Goal: Task Accomplishment & Management: Manage account settings

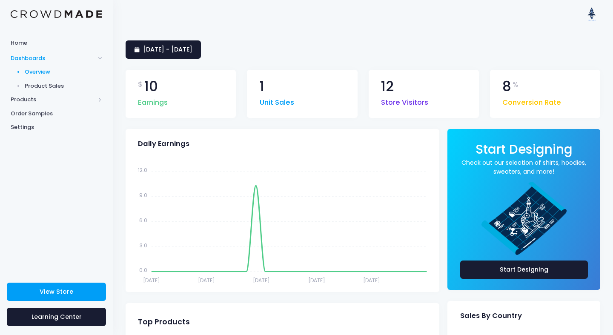
click at [53, 84] on span "Product Sales" at bounding box center [64, 86] width 78 height 9
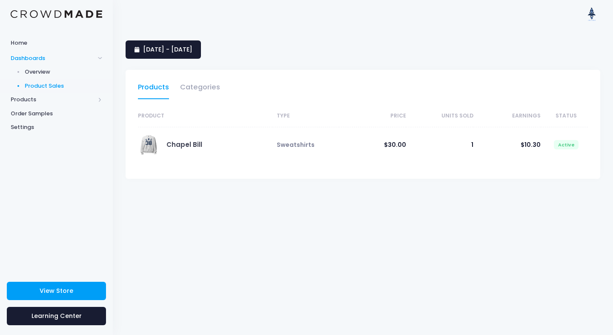
select select "25"
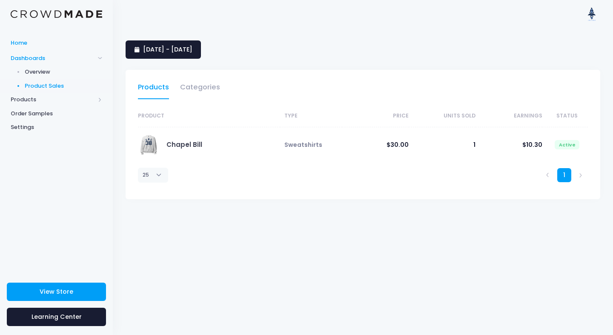
click at [20, 46] on span "Home" at bounding box center [57, 43] width 92 height 9
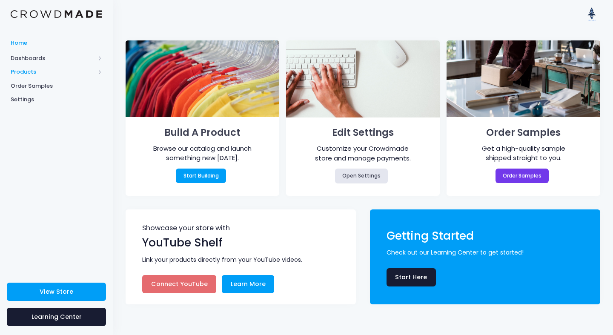
click at [25, 71] on span "Products" at bounding box center [53, 72] width 84 height 9
click at [40, 85] on span "Product Builder" at bounding box center [64, 86] width 78 height 9
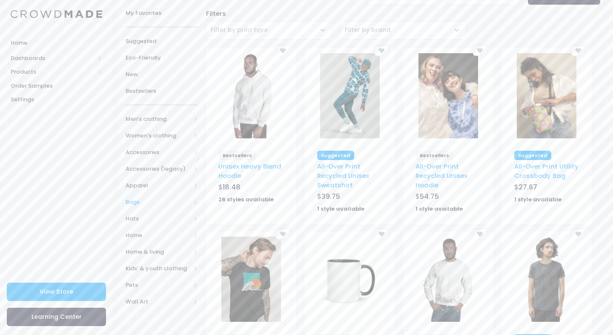
scroll to position [57, 0]
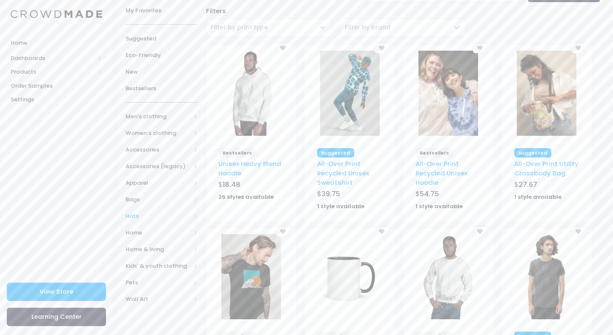
click at [132, 215] on span "Hats" at bounding box center [158, 216] width 65 height 9
click at [150, 230] on span "All Hats" at bounding box center [163, 233] width 48 height 9
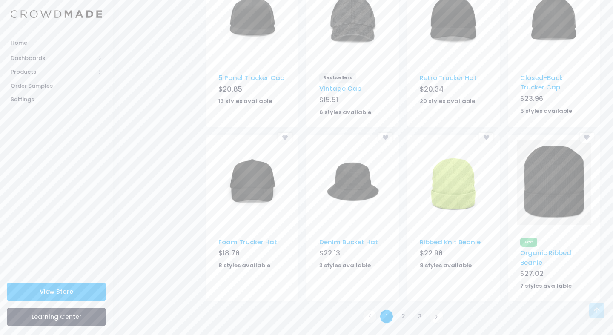
scroll to position [463, 0]
click at [404, 310] on link "2" at bounding box center [403, 317] width 14 height 14
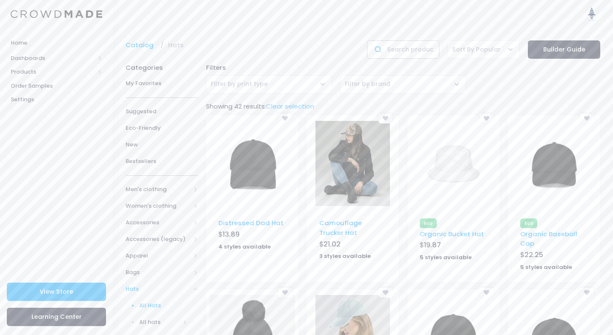
click at [408, 47] on input "text" at bounding box center [403, 49] width 72 height 18
type input "visor"
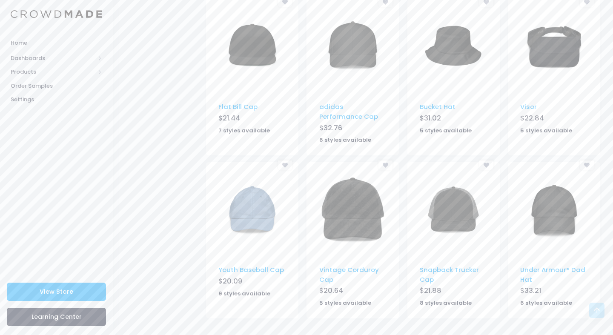
scroll to position [442, 0]
click at [545, 60] on img at bounding box center [555, 47] width 60 height 85
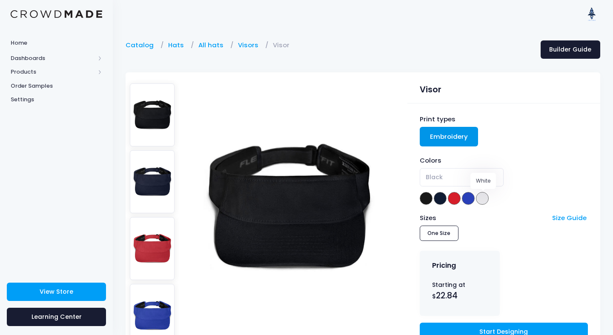
click at [482, 198] on span at bounding box center [482, 198] width 13 height 13
select select "White"
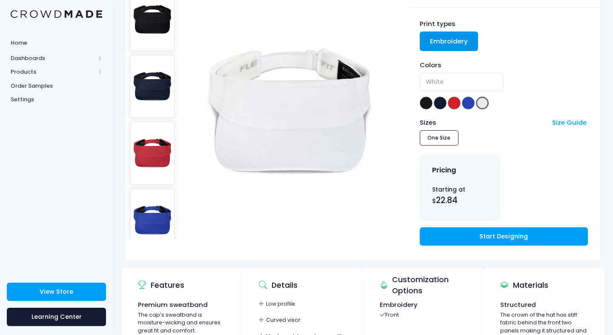
scroll to position [97, 0]
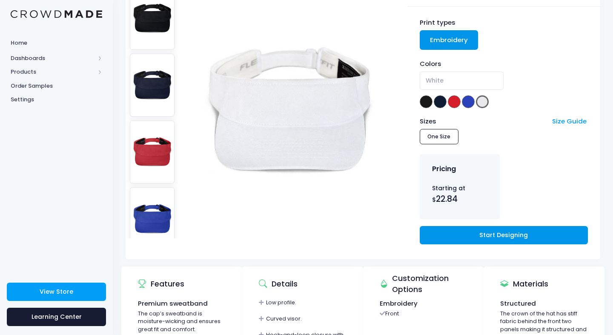
click at [489, 234] on link "Start Designing" at bounding box center [504, 235] width 168 height 18
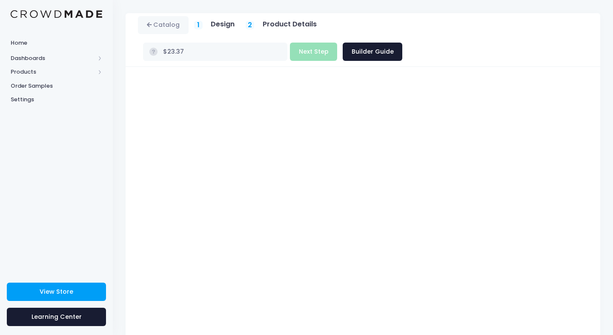
scroll to position [32, 0]
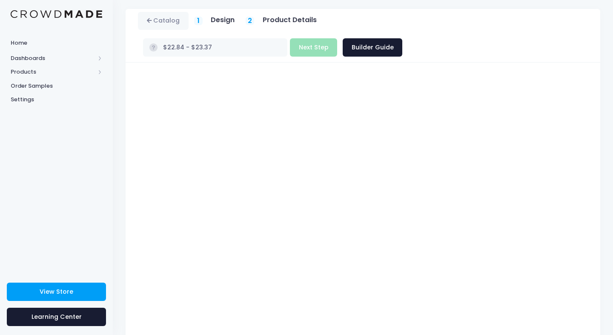
type input "$Infinity - $-Infinity"
click at [592, 219] on div "Visor Product title Set your earnings $ 0.0 $" at bounding box center [363, 224] width 475 height 323
click at [590, 227] on div at bounding box center [363, 224] width 458 height 301
click at [337, 38] on button "Next Step" at bounding box center [313, 47] width 47 height 18
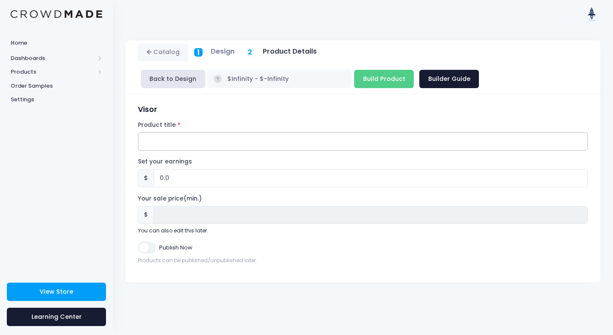
click at [171, 141] on input "Product title" at bounding box center [363, 141] width 450 height 18
type input "Stairstep Throwback"
click at [163, 181] on input "0.0" at bounding box center [371, 178] width 434 height 18
type input ".0"
type input "10.0"
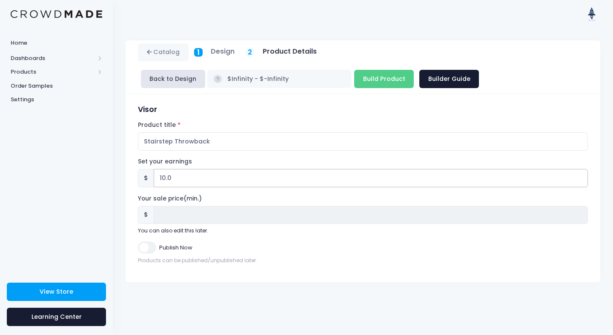
type input "10.0"
click at [141, 247] on input "Publish Now" at bounding box center [147, 247] width 18 height 12
checkbox input "true"
click at [283, 250] on div "Publish Now" at bounding box center [363, 247] width 450 height 12
click at [377, 78] on input "Build Product" at bounding box center [384, 79] width 60 height 18
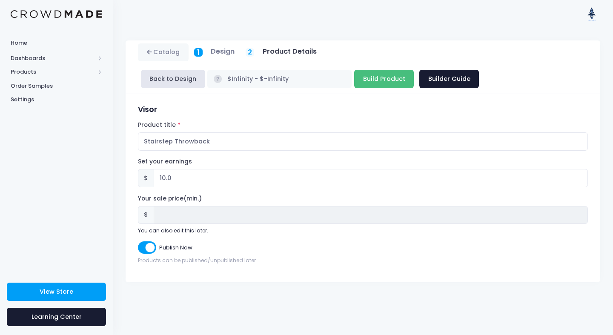
type input "Building product..."
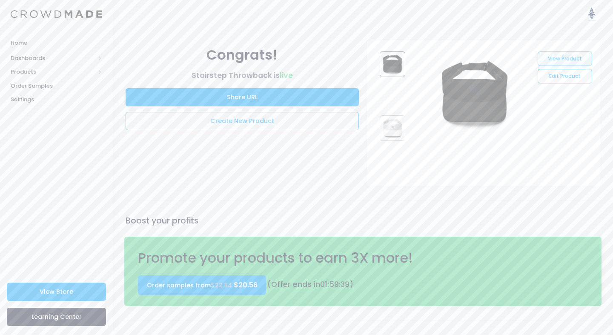
click at [562, 57] on link "View Product" at bounding box center [565, 59] width 54 height 14
click at [34, 77] on span "Products" at bounding box center [56, 72] width 113 height 14
click at [39, 98] on span "Product Editor" at bounding box center [64, 99] width 78 height 9
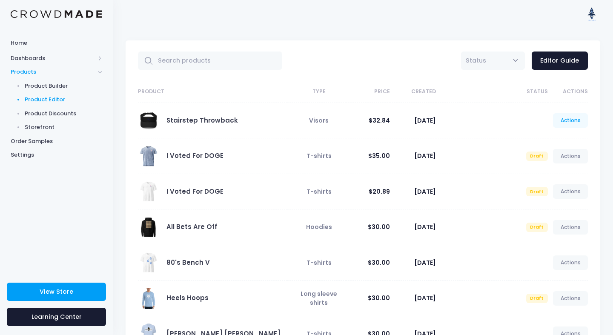
click at [574, 120] on link "Actions" at bounding box center [570, 120] width 35 height 14
click at [553, 141] on link "Edit" at bounding box center [561, 140] width 45 height 15
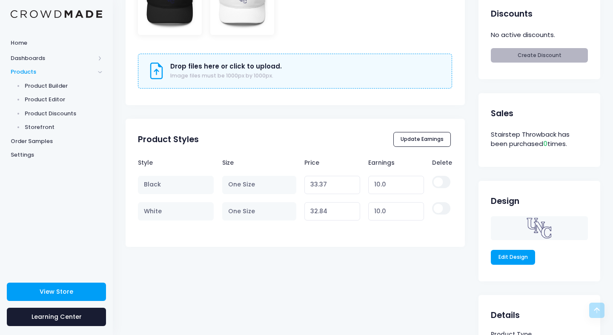
scroll to position [435, 0]
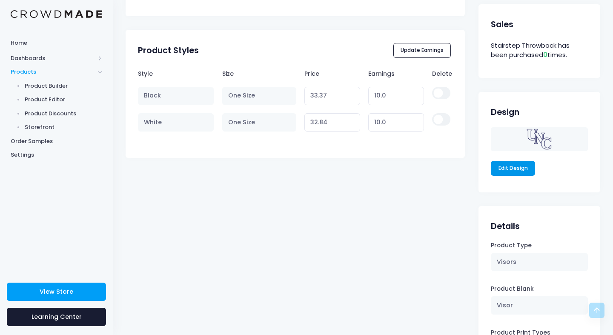
click at [520, 165] on link "Edit Design" at bounding box center [513, 168] width 44 height 14
click at [37, 100] on span "Product Editor" at bounding box center [64, 99] width 78 height 9
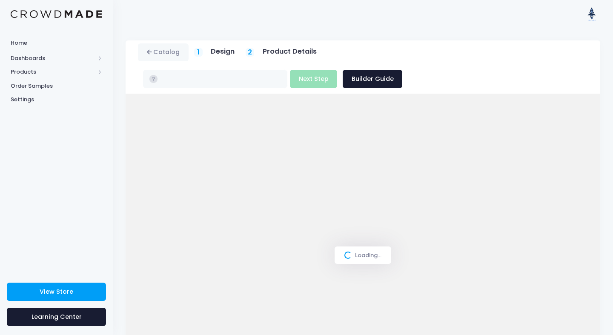
type input "$Infinity - $-Infinity"
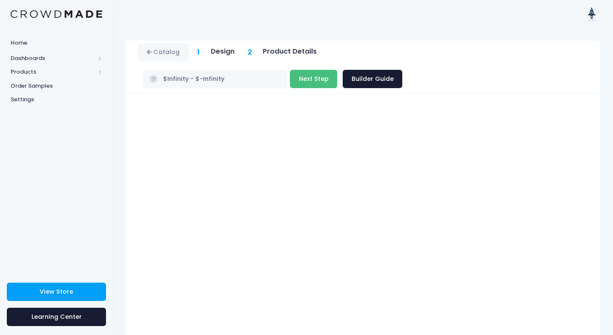
click at [337, 70] on button "Next Step" at bounding box center [313, 79] width 47 height 18
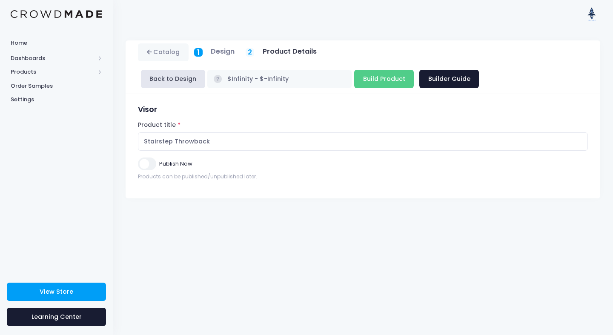
click at [143, 166] on input "Publish Now" at bounding box center [147, 164] width 18 height 12
checkbox input "true"
click at [371, 83] on input "Build Product" at bounding box center [384, 79] width 60 height 18
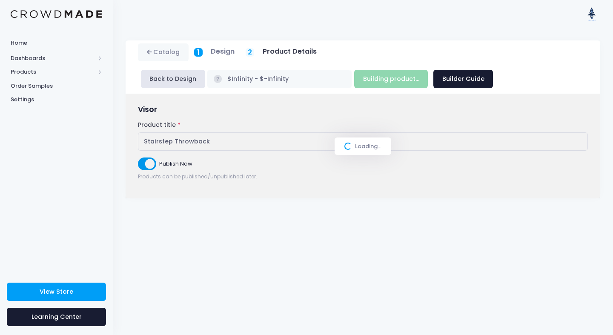
type input "Build Product"
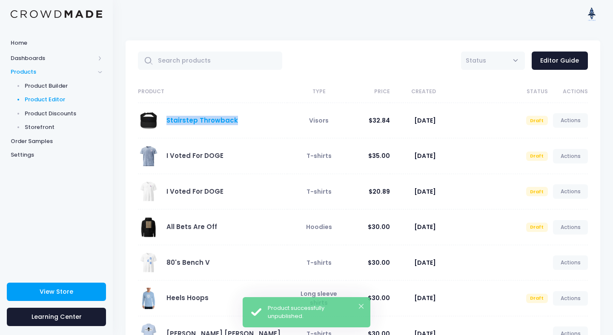
drag, startPoint x: 235, startPoint y: 120, endPoint x: 167, endPoint y: 119, distance: 67.7
click at [167, 119] on div "Stairstep Throwback" at bounding box center [210, 120] width 145 height 21
copy link "Stairstep Throwback"
click at [57, 85] on span "Product Builder" at bounding box center [64, 86] width 78 height 9
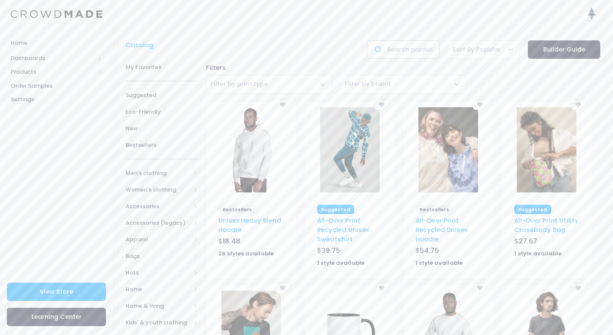
click at [407, 47] on input "text" at bounding box center [403, 49] width 72 height 18
type input "visor"
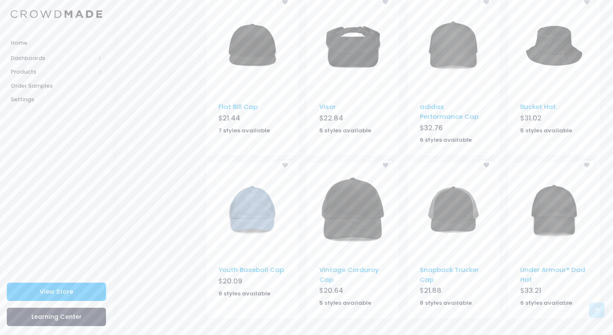
scroll to position [442, 0]
click at [355, 56] on img at bounding box center [353, 47] width 60 height 85
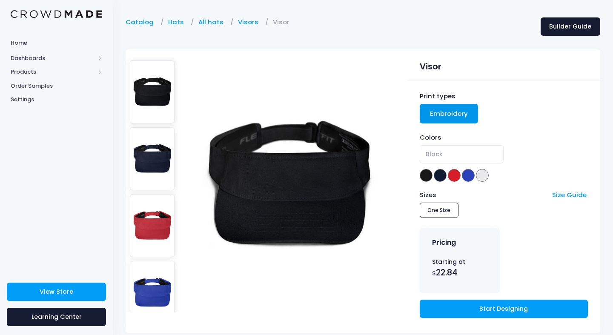
scroll to position [63, 0]
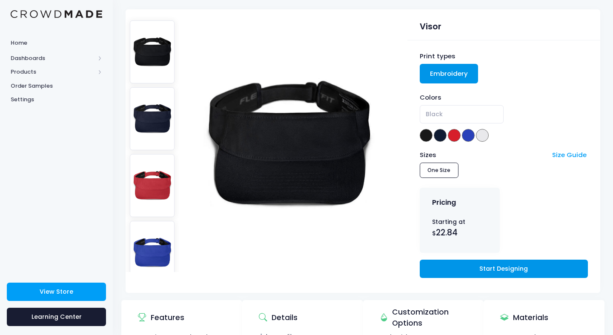
click at [493, 263] on link "Start Designing" at bounding box center [504, 269] width 168 height 18
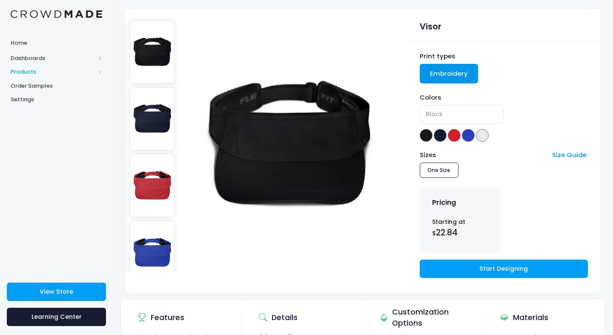
click at [30, 70] on span "Products" at bounding box center [53, 72] width 84 height 9
click at [33, 83] on span "Product Builder" at bounding box center [64, 86] width 78 height 9
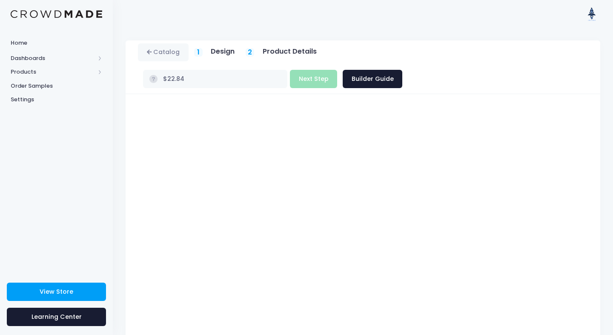
type input "$Infinity - $-Infinity"
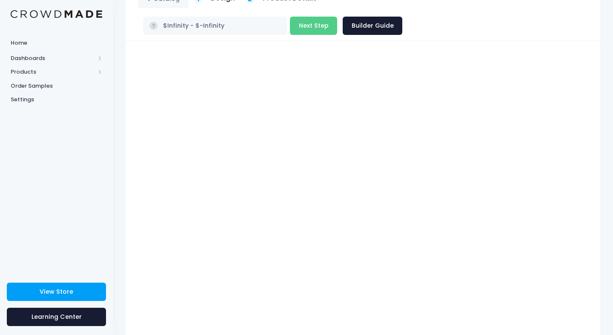
scroll to position [54, 0]
click at [592, 146] on div "Visor Product title Set your earnings $ 0.0 $" at bounding box center [363, 201] width 475 height 323
click at [595, 166] on div "Visor Product title Set your earnings $ 0.0 $" at bounding box center [363, 201] width 475 height 323
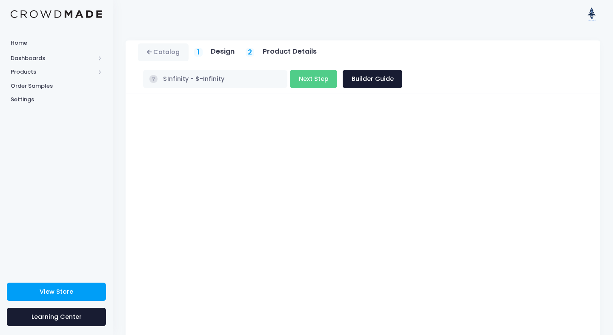
scroll to position [0, 0]
click at [337, 70] on button "Next Step" at bounding box center [313, 79] width 47 height 18
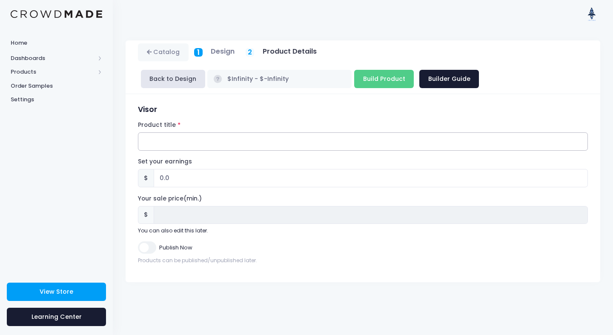
click at [253, 141] on input "Product title" at bounding box center [363, 141] width 450 height 18
paste input "Stairstep Throwback"
type input "Stairstep Throwback"
click at [173, 179] on input "0.0" at bounding box center [371, 178] width 434 height 18
type input "0"
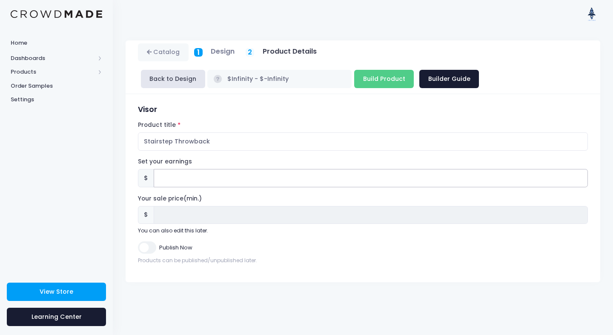
type input "1"
type input "10"
type input "10.0"
type input "10.00"
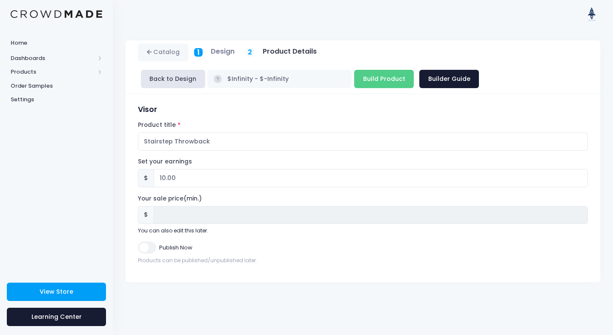
click at [149, 244] on input "Publish Now" at bounding box center [147, 247] width 18 height 12
checkbox input "true"
click at [379, 83] on input "Build Product" at bounding box center [384, 79] width 60 height 18
type input "Building product..."
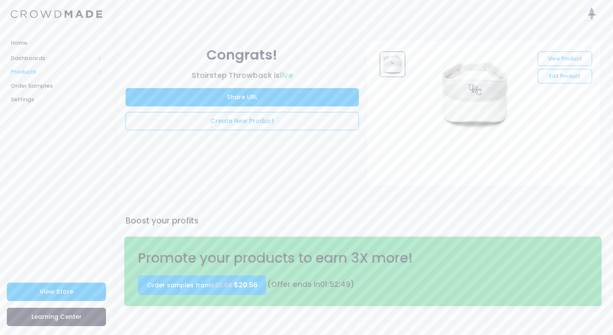
click at [36, 72] on span "Products" at bounding box center [53, 72] width 84 height 9
click at [42, 123] on span "Storefront" at bounding box center [64, 127] width 78 height 9
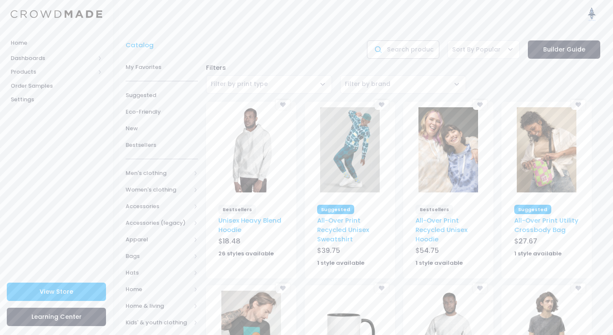
click at [390, 56] on input "text" at bounding box center [403, 49] width 72 height 18
click at [400, 50] on input "text" at bounding box center [403, 49] width 72 height 18
type input "hoodie"
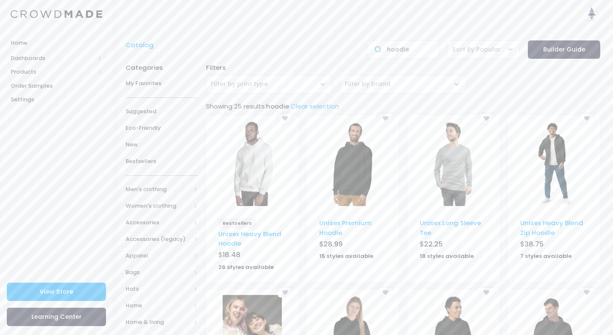
scroll to position [3, 0]
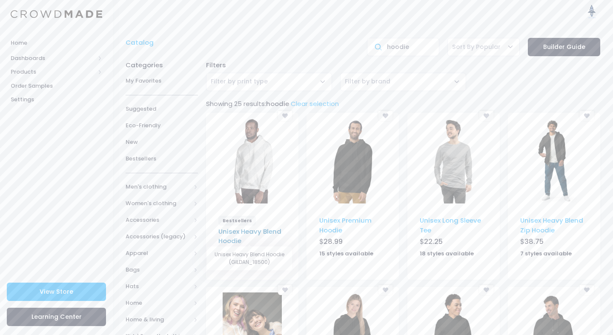
click at [238, 234] on link "Unisex Heavy Blend Hoodie" at bounding box center [249, 236] width 63 height 18
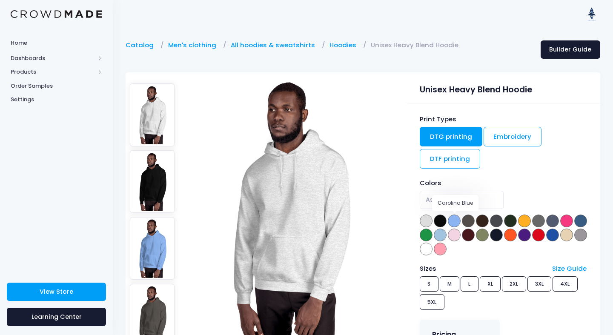
click at [455, 221] on span at bounding box center [454, 221] width 13 height 13
select select "Carolina Blue"
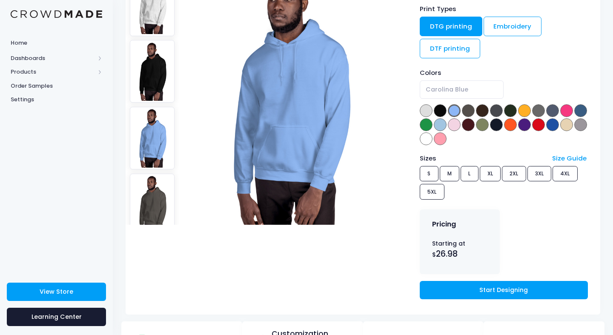
scroll to position [116, 0]
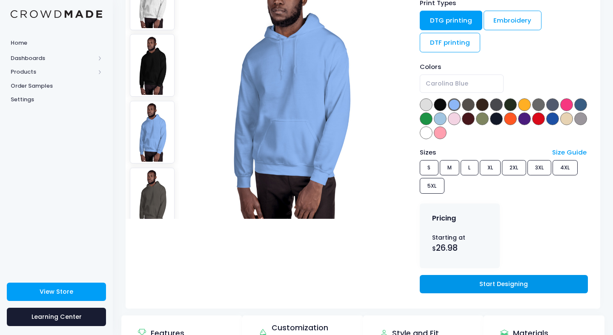
click at [482, 279] on link "Start Designing" at bounding box center [504, 284] width 168 height 18
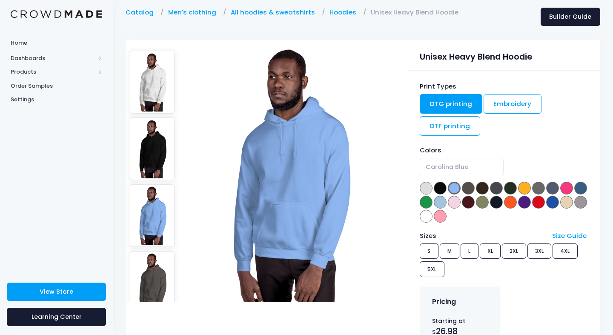
scroll to position [31, 0]
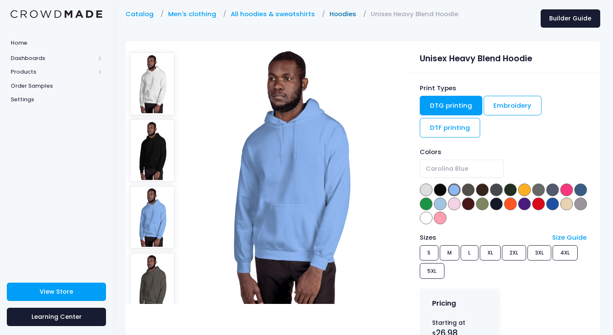
click at [330, 11] on link "Hoodies" at bounding box center [345, 13] width 31 height 9
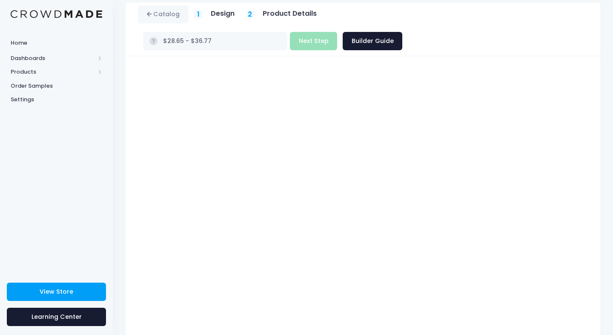
scroll to position [14, 0]
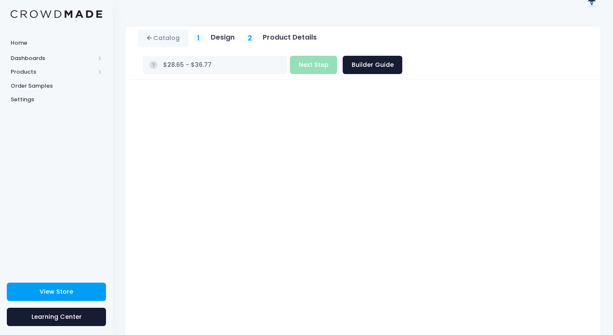
type input "$28.65 - $32.78"
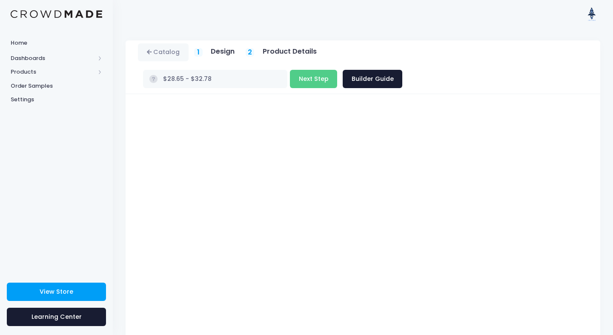
scroll to position [4, 0]
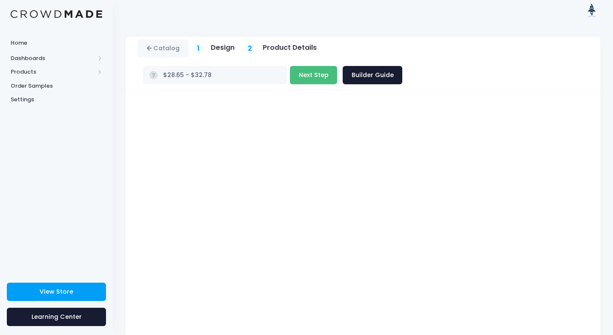
click at [337, 66] on button "Next Step" at bounding box center [313, 75] width 47 height 18
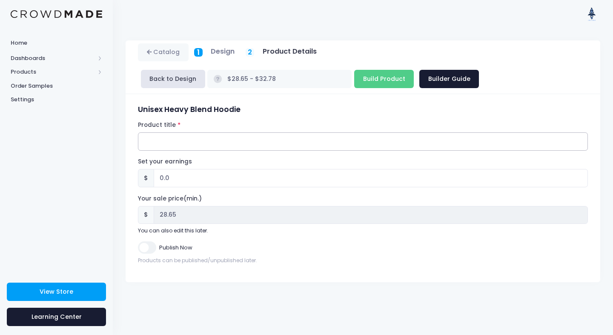
click at [211, 145] on input "Product title" at bounding box center [363, 141] width 450 height 18
type input "Stairstep Throwback"
click at [161, 175] on input "0.0" at bounding box center [371, 178] width 434 height 18
type input "1.0"
type input "$29.65 - $33.78"
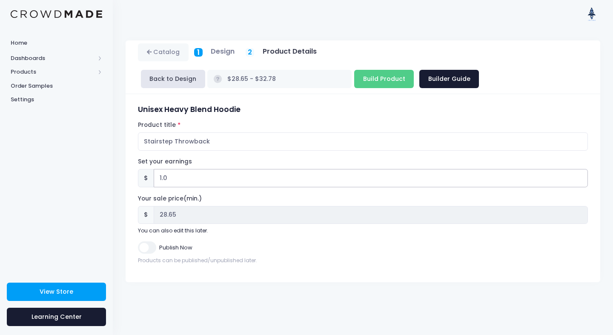
type input "29.65"
type input "10.0"
type input "$38.65 - $42.78"
type input "38.65"
type input "10.0"
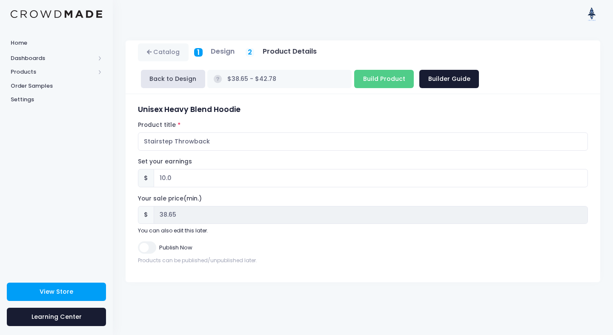
click at [152, 246] on input "Publish Now" at bounding box center [147, 247] width 18 height 12
checkbox input "true"
click at [165, 178] on input "10.0" at bounding box center [371, 178] width 434 height 18
type input "1.0"
type input "$29.65 - $33.78"
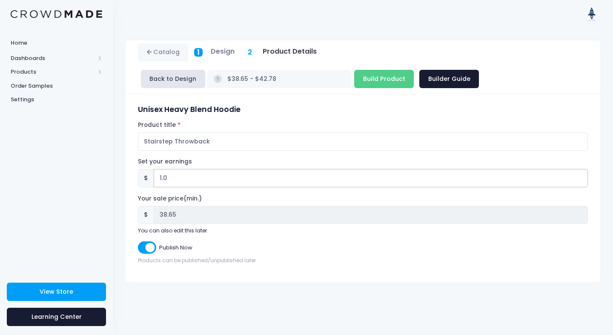
type input "29.65"
type input ".0"
type input "$28.65 - $32.78"
type input "28.65"
type input "12.0"
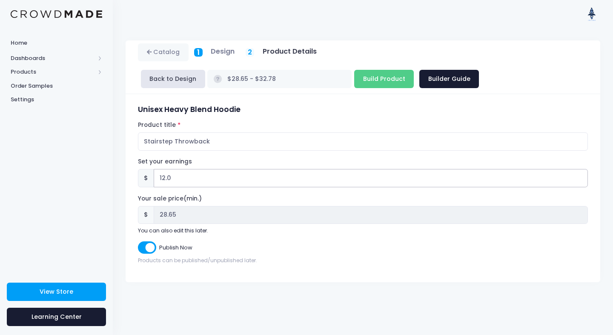
type input "$40.65 - $44.78"
type input "40.65"
type input "1.0"
type input "$29.65 - $33.78"
type input "29.65"
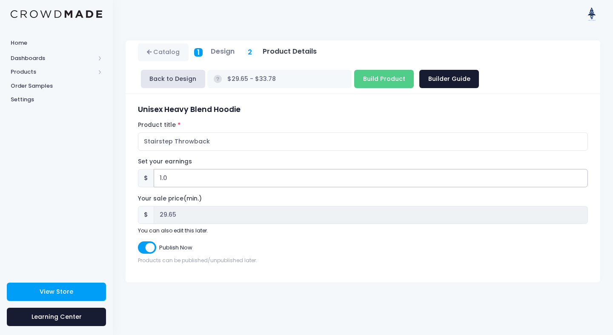
type input "11.0"
type input "$39.65 - $43.78"
type input "39.65"
type input "11.35"
type input "$40.00 - $44.13"
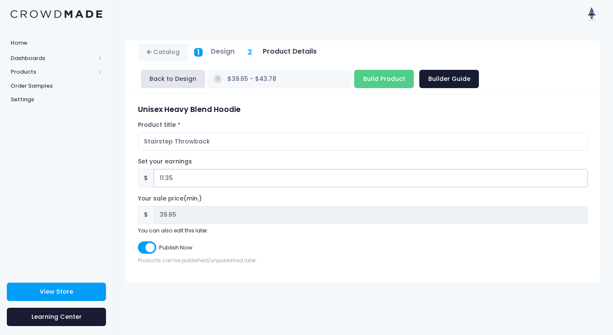
type input "40.00"
type input "11.35"
click at [243, 254] on div "Publish Now Products can be published/unpublished later." at bounding box center [363, 252] width 450 height 23
click at [381, 79] on input "Build Product" at bounding box center [384, 79] width 60 height 18
type input "Building product..."
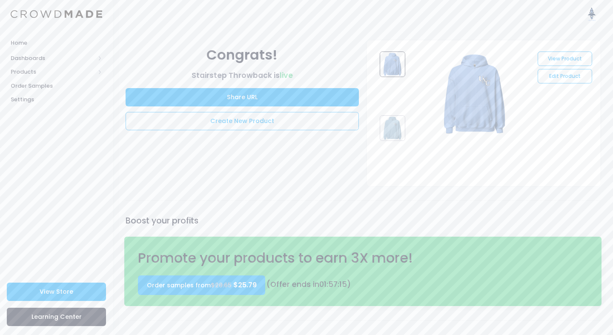
click at [41, 12] on img at bounding box center [57, 14] width 92 height 8
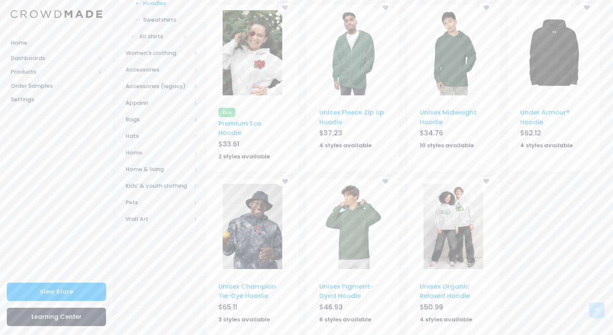
scroll to position [301, 0]
click at [345, 109] on link "Unisex Fleece Zip Up Hoodie" at bounding box center [351, 118] width 65 height 18
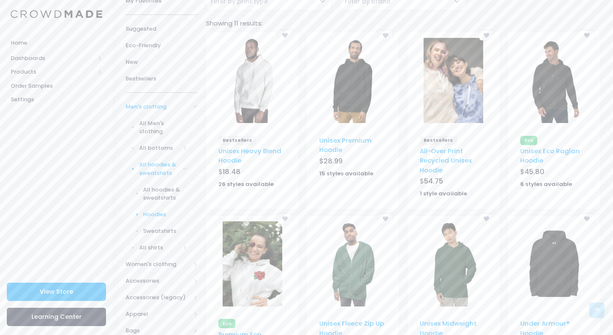
scroll to position [60, 0]
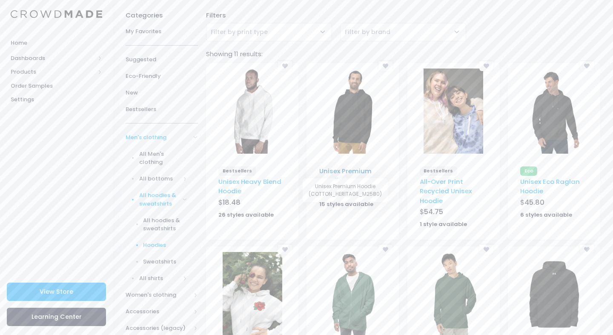
click at [351, 166] on link "Unisex Premium Hoodie" at bounding box center [345, 175] width 52 height 18
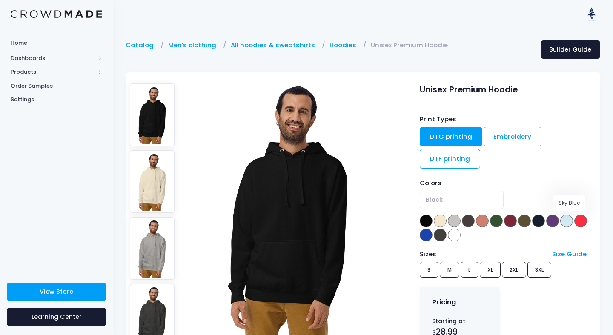
click at [571, 221] on span at bounding box center [566, 221] width 13 height 13
select select "Sky Blue"
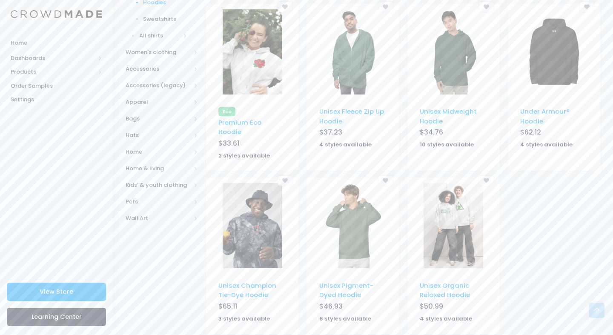
scroll to position [301, 0]
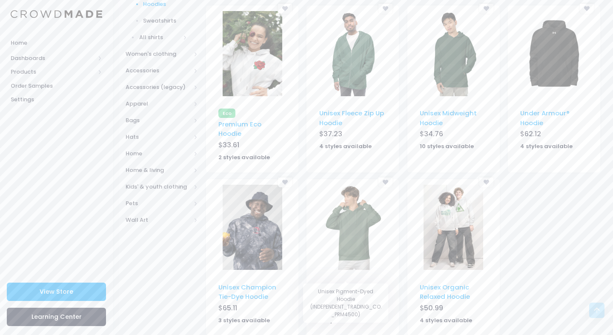
click at [346, 283] on link "Unisex Pigment-Dyed Hoodie" at bounding box center [346, 292] width 54 height 18
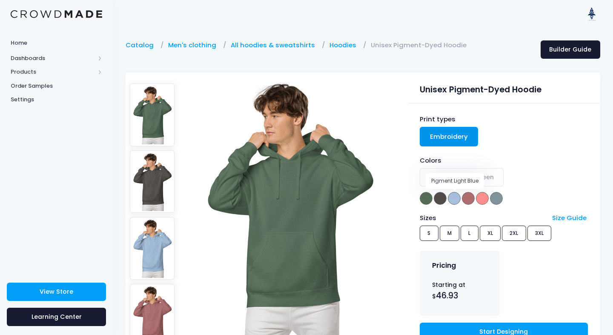
click at [455, 200] on span at bounding box center [454, 198] width 13 height 13
select select "Pigment Light Blue"
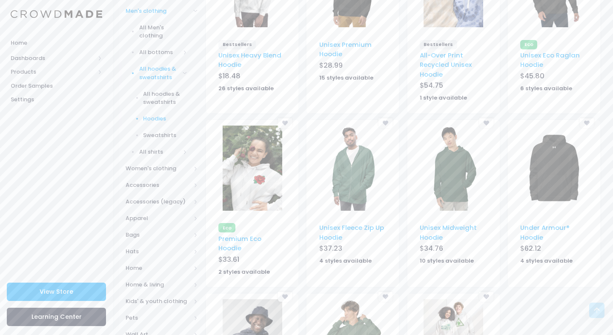
scroll to position [204, 0]
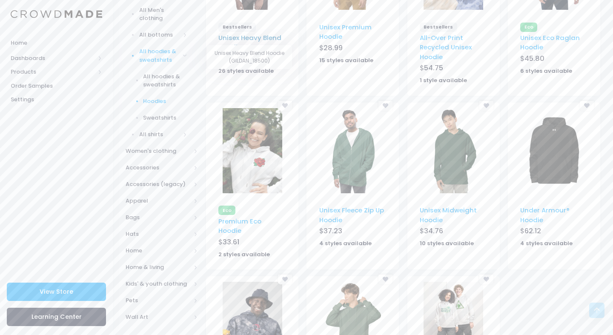
click at [257, 33] on link "Unisex Heavy Blend Hoodie" at bounding box center [249, 42] width 63 height 18
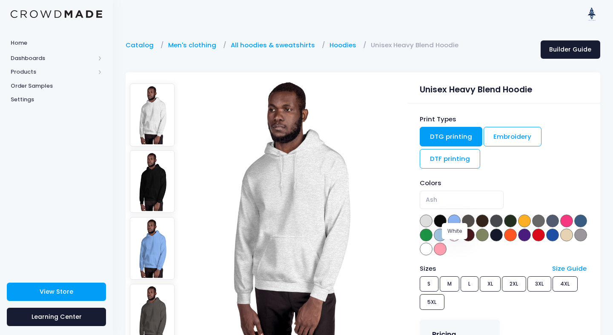
click at [433, 247] on span at bounding box center [426, 249] width 13 height 13
select select "White"
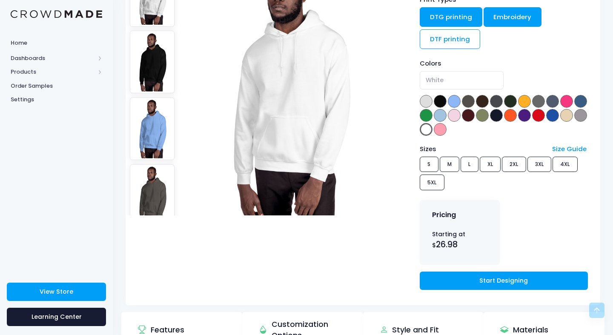
scroll to position [159, 0]
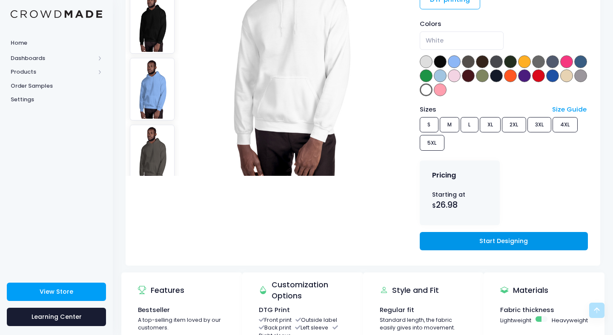
click at [472, 239] on link "Start Designing" at bounding box center [504, 241] width 168 height 18
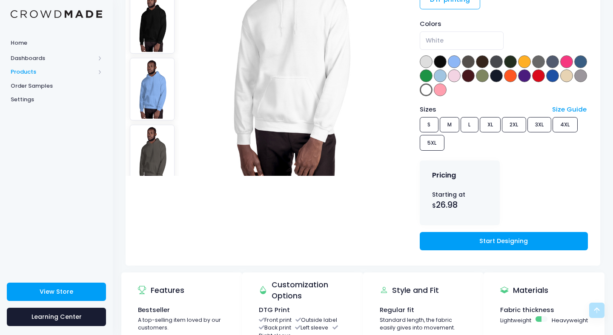
click at [35, 71] on span "Products" at bounding box center [53, 72] width 84 height 9
click at [41, 98] on span "Product Editor" at bounding box center [64, 99] width 78 height 9
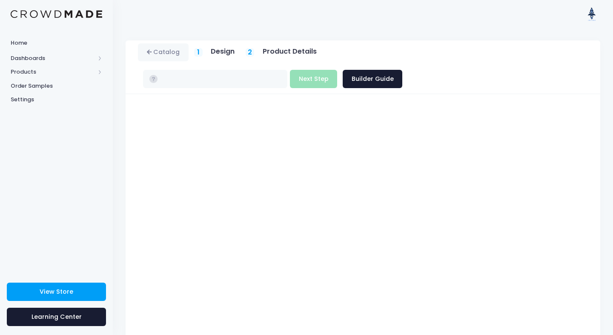
type input "$30.72 - $36.77"
click at [337, 70] on button "Next Step" at bounding box center [313, 79] width 47 height 18
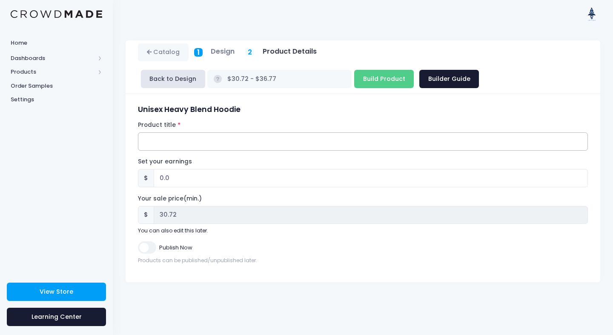
click at [211, 137] on input "Product title" at bounding box center [363, 141] width 450 height 18
type input "Stairstep Throwback White"
click at [159, 180] on input "0.0" at bounding box center [371, 178] width 434 height 18
click at [161, 180] on input "0.0" at bounding box center [371, 178] width 434 height 18
type input "9.0"
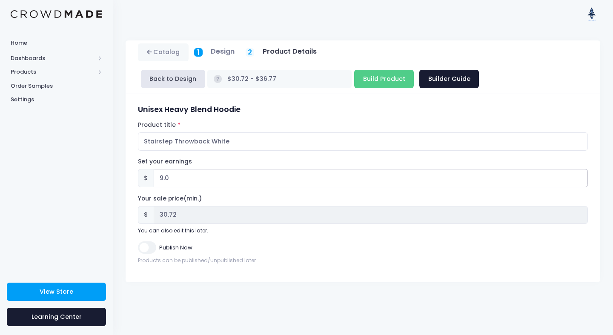
type input "$39.72 - $45.77"
type input "39.72"
click at [176, 179] on input "9.0" at bounding box center [371, 178] width 434 height 18
type input "9.28"
type input "$40.00 - $46.05"
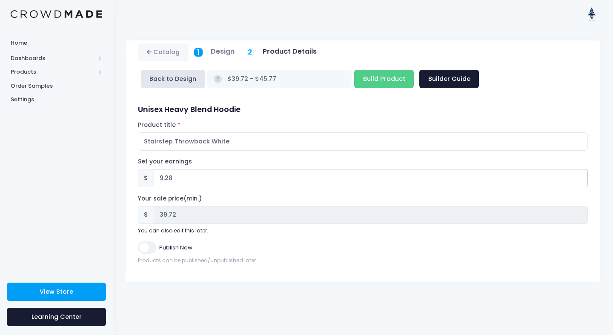
type input "40.00"
type input "9.28"
click at [149, 247] on input "Publish Now" at bounding box center [147, 247] width 18 height 12
checkbox input "true"
click at [374, 76] on input "Build Product" at bounding box center [384, 79] width 60 height 18
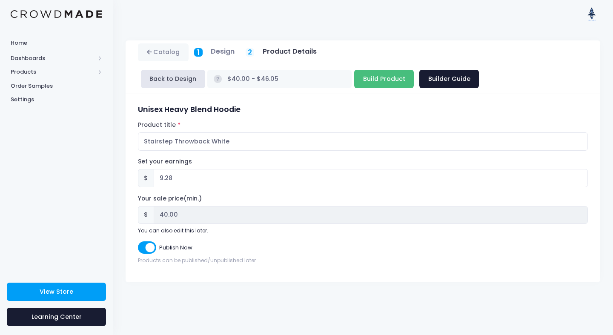
type input "Building product..."
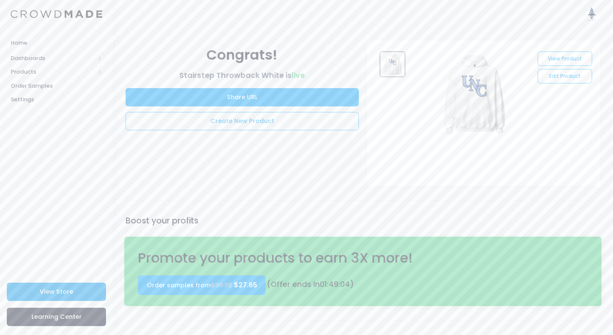
click at [36, 290] on link "View Store" at bounding box center [56, 292] width 99 height 18
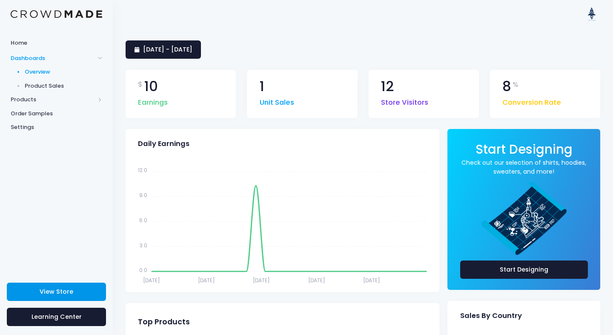
click at [51, 289] on span "View Store" at bounding box center [57, 291] width 34 height 9
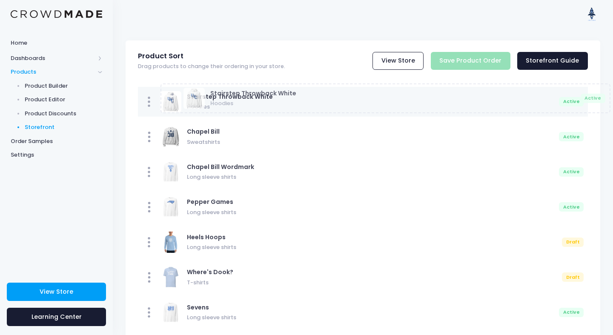
drag, startPoint x: 149, startPoint y: 281, endPoint x: 171, endPoint y: 99, distance: 183.2
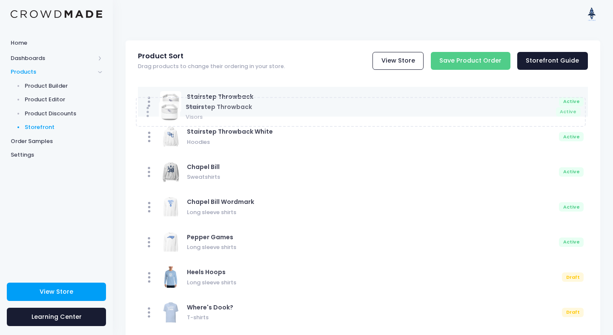
drag, startPoint x: 151, startPoint y: 245, endPoint x: 149, endPoint y: 112, distance: 132.9
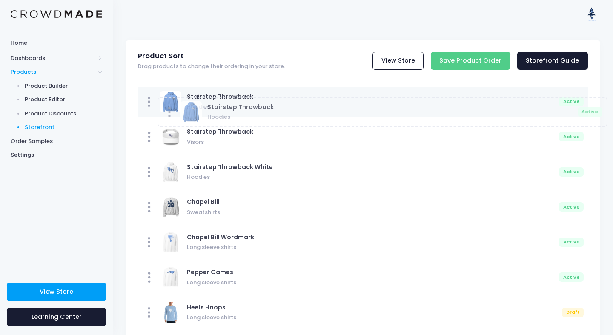
drag, startPoint x: 149, startPoint y: 281, endPoint x: 169, endPoint y: 113, distance: 169.3
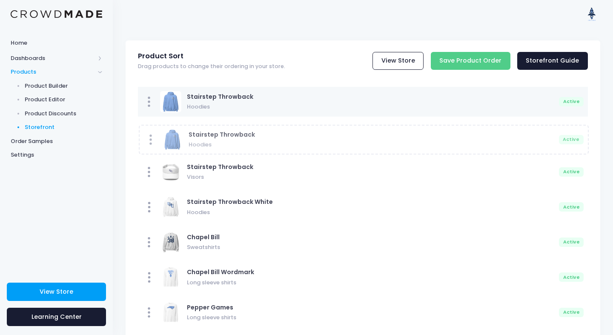
drag, startPoint x: 149, startPoint y: 105, endPoint x: 150, endPoint y: 143, distance: 37.9
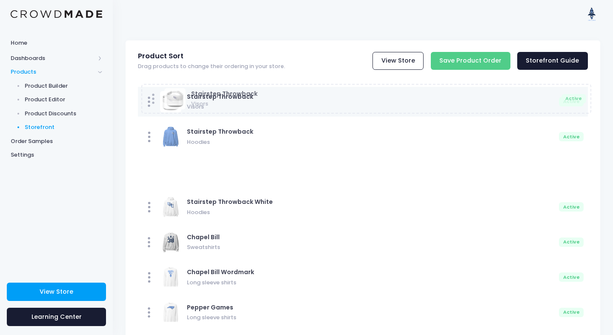
drag, startPoint x: 149, startPoint y: 137, endPoint x: 153, endPoint y: 98, distance: 38.5
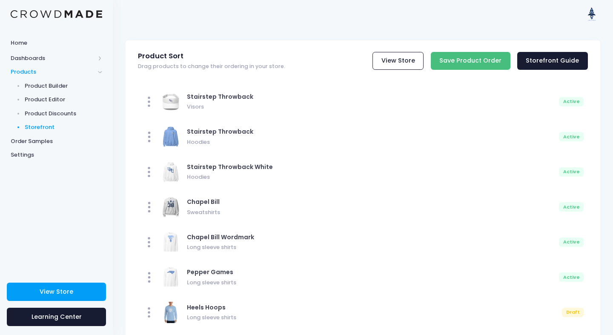
click at [460, 61] on input "Save Product Order" at bounding box center [471, 61] width 80 height 18
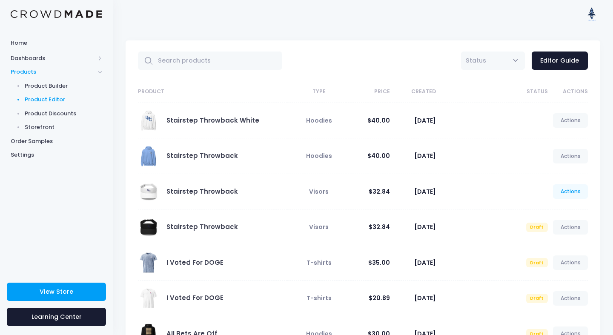
click at [566, 192] on link "Actions" at bounding box center [570, 191] width 35 height 14
click at [547, 213] on link "Edit" at bounding box center [561, 211] width 45 height 15
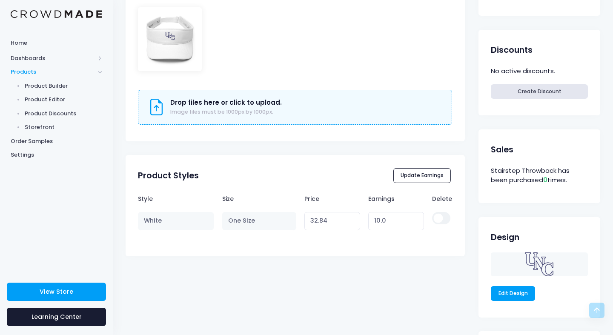
scroll to position [316, 0]
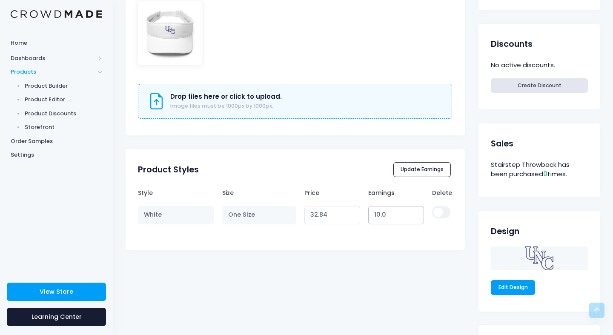
type input "10.01"
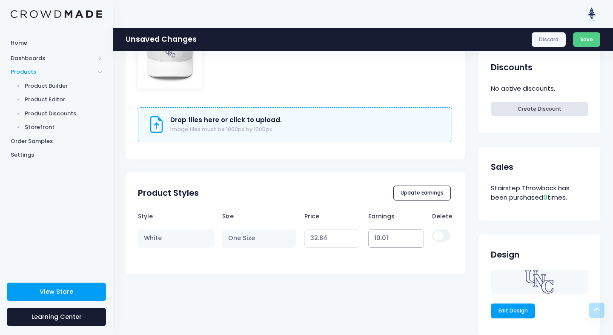
type input "32.85"
click at [416, 229] on input "10.01" at bounding box center [396, 238] width 56 height 18
type input "10.0"
type input "32.84"
type input "1"
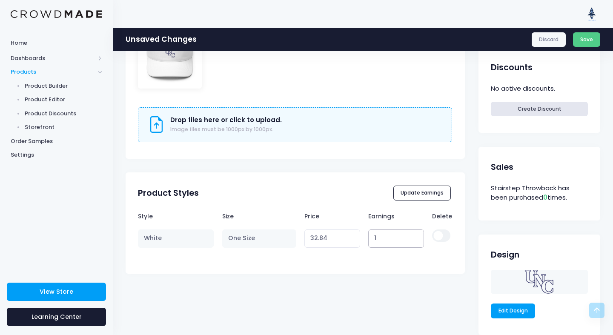
type input "23.84"
type input "11"
type input "33.84"
type input "12"
type input "34.84"
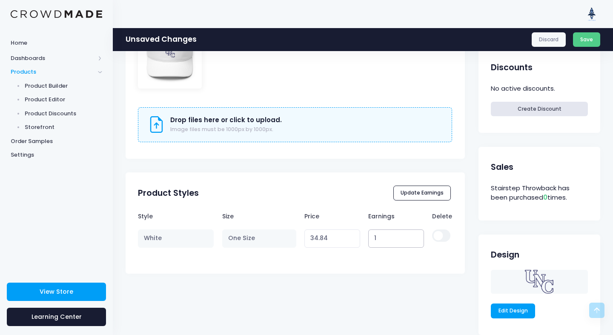
type input "13"
type input "35.84"
type input "13.16"
type input "36.00"
click at [411, 291] on div "Stairstep Throwback View Product Editor Guide Title Stairstep Throwback Descrip…" at bounding box center [295, 141] width 339 height 786
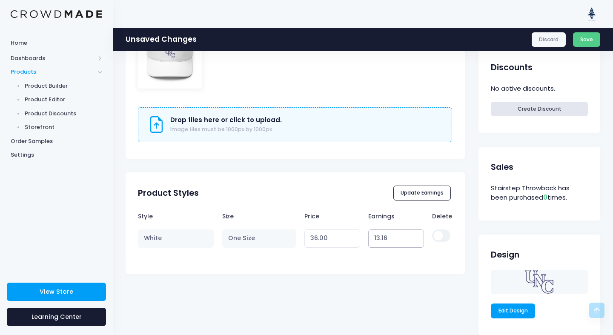
click at [381, 237] on input "13.16" at bounding box center [396, 238] width 56 height 18
type input "12.16"
type input "35.00"
type input "12.16"
click at [384, 300] on div "Stairstep Throwback View Product Editor Guide Title Stairstep Throwback Descrip…" at bounding box center [295, 141] width 339 height 786
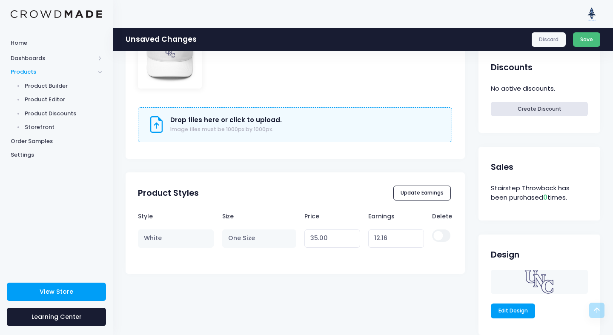
click at [588, 40] on button "Save" at bounding box center [587, 39] width 28 height 14
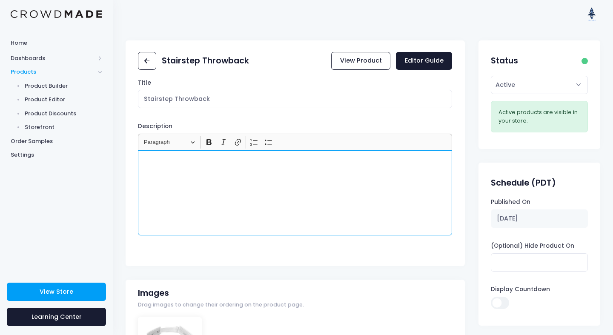
click at [326, 188] on div "Rich Text Editor, main" at bounding box center [295, 192] width 314 height 85
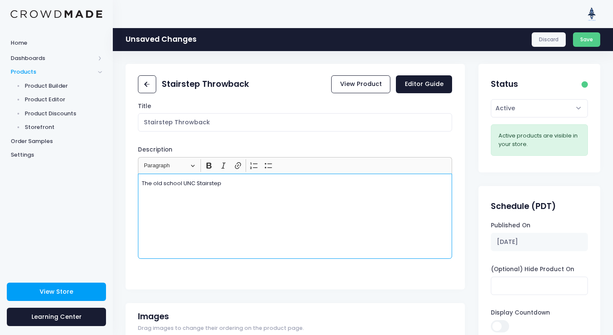
click at [198, 182] on p "The old school UNC Stairstep" at bounding box center [295, 183] width 307 height 9
click at [229, 180] on p "The old school UNC stairstep" at bounding box center [295, 183] width 307 height 9
click at [360, 210] on div "The old school UNC stairstep is back!" at bounding box center [295, 216] width 314 height 85
copy p "The old school UNC stairstep is back! Get the right fit for the 2025 Carolina F…"
click at [593, 40] on button "Save" at bounding box center [587, 39] width 28 height 14
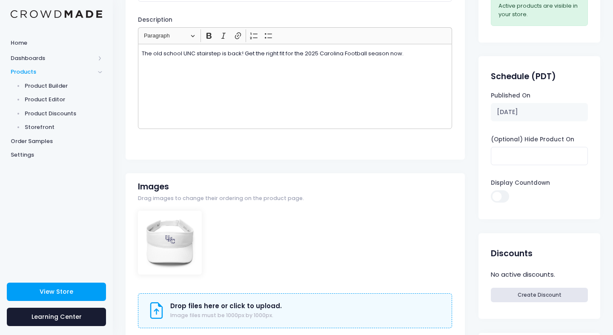
scroll to position [135, 0]
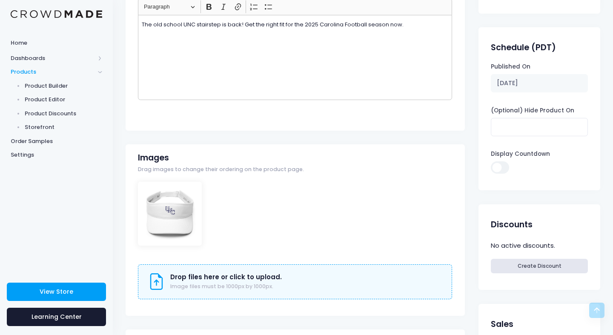
click at [226, 273] on h3 "Drop files here or click to upload." at bounding box center [226, 277] width 112 height 8
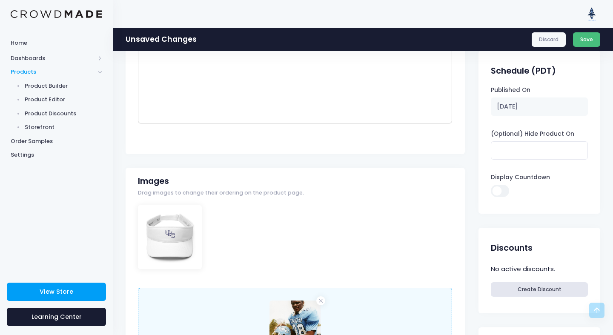
click at [585, 38] on button "Save" at bounding box center [587, 39] width 28 height 14
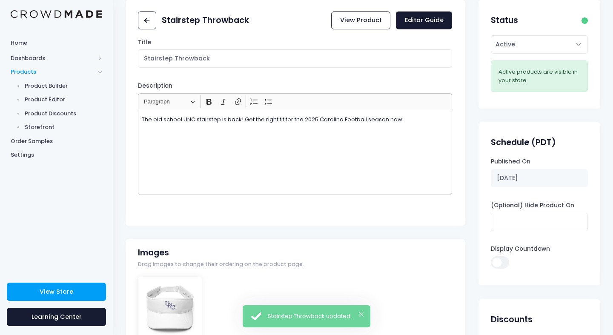
scroll to position [46, 0]
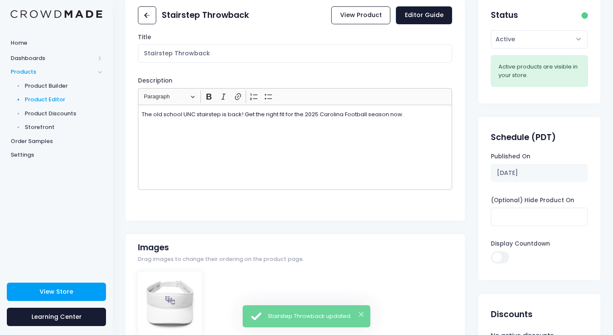
click at [57, 100] on span "Product Editor" at bounding box center [64, 99] width 78 height 9
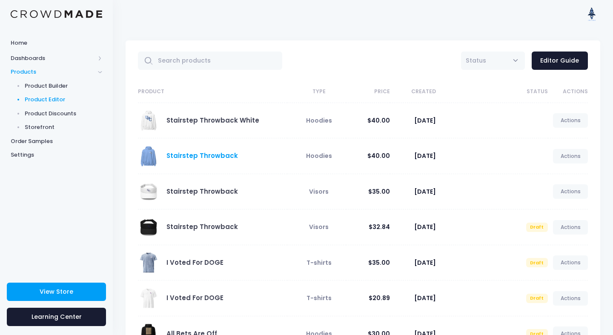
click at [215, 156] on link "Stairstep Throwback" at bounding box center [202, 155] width 72 height 9
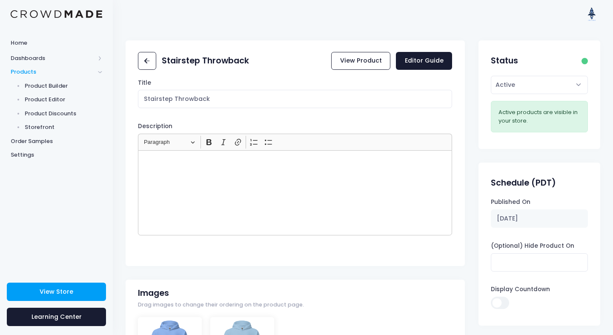
click at [204, 160] on p "Rich Text Editor, main" at bounding box center [295, 160] width 307 height 9
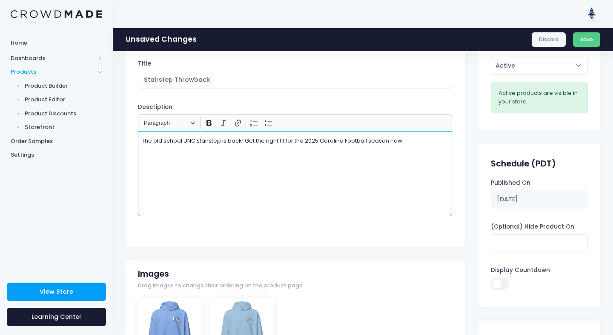
scroll to position [152, 0]
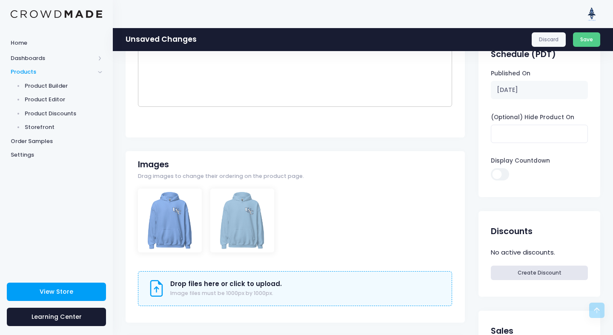
click at [258, 286] on h3 "Drop files here or click to upload." at bounding box center [226, 284] width 112 height 8
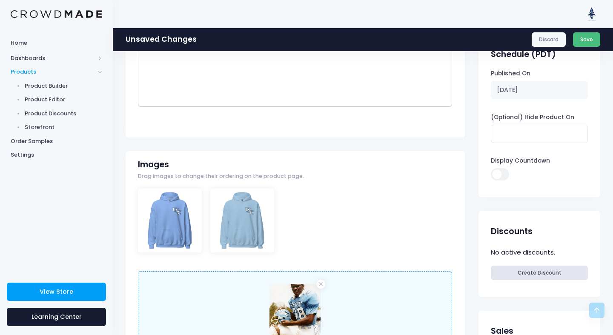
click at [587, 38] on button "Save" at bounding box center [587, 39] width 28 height 14
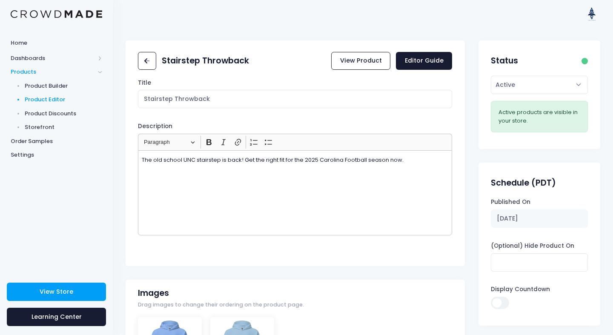
click at [54, 98] on span "Product Editor" at bounding box center [64, 99] width 78 height 9
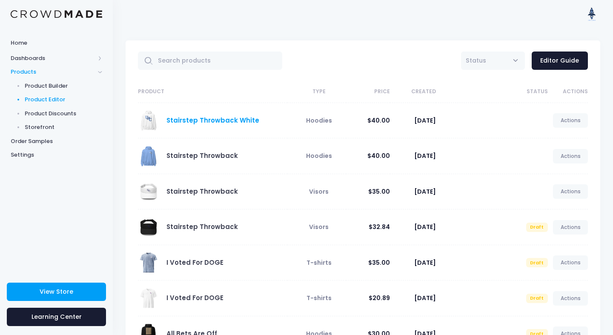
click at [229, 120] on link "Stairstep Throwback White" at bounding box center [212, 120] width 93 height 9
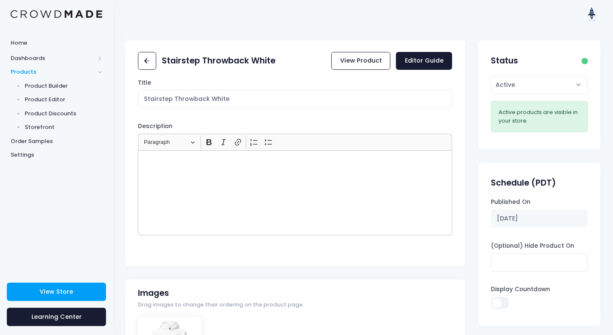
click at [337, 181] on div "Rich Text Editor, main" at bounding box center [295, 192] width 314 height 85
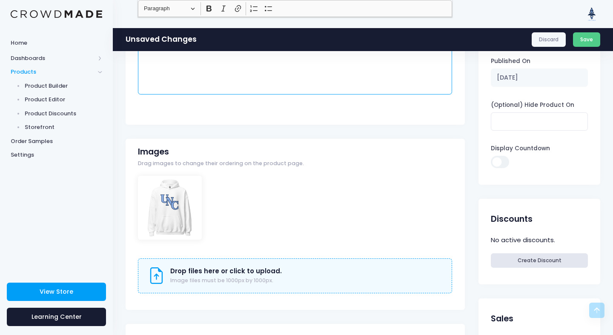
scroll to position [217, 0]
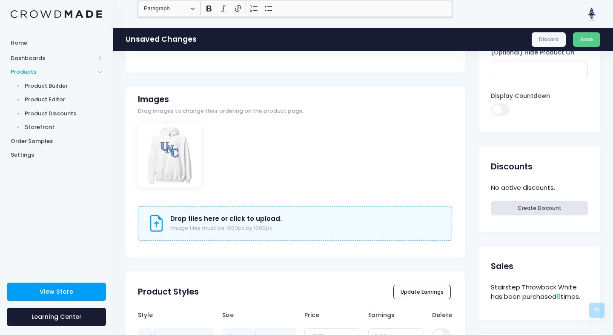
click at [254, 221] on h3 "Drop files here or click to upload." at bounding box center [226, 219] width 112 height 8
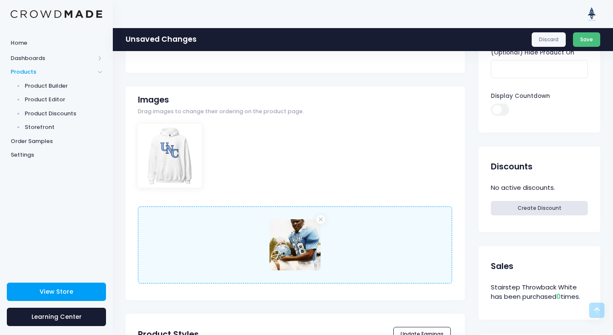
click at [588, 40] on button "Save" at bounding box center [587, 39] width 28 height 14
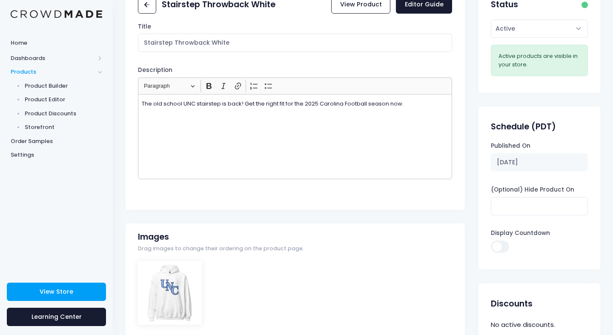
scroll to position [137, 0]
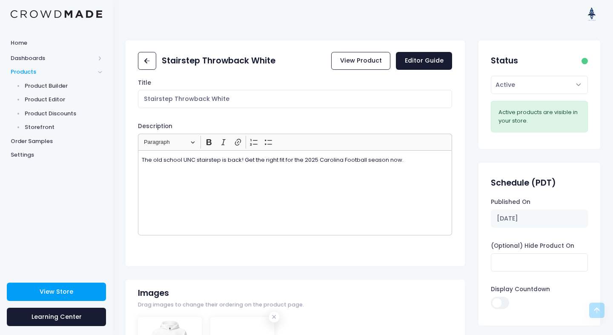
scroll to position [137, 0]
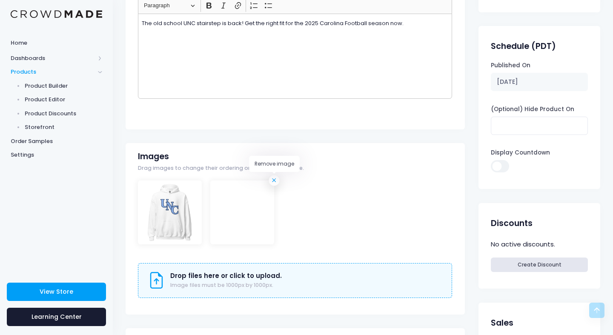
click at [273, 182] on icon at bounding box center [274, 180] width 9 height 9
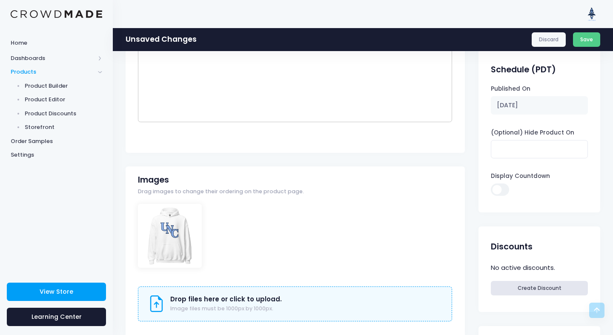
click at [241, 298] on h3 "Drop files here or click to upload." at bounding box center [226, 299] width 112 height 8
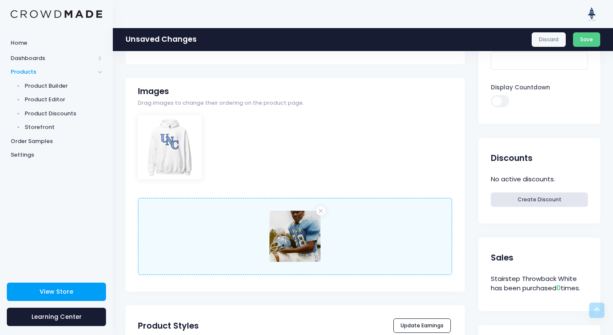
scroll to position [236, 0]
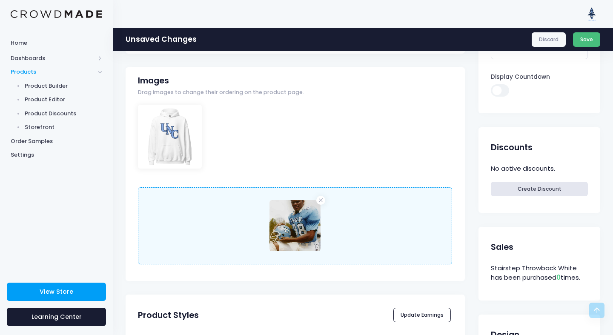
click at [584, 43] on button "Save" at bounding box center [587, 39] width 28 height 14
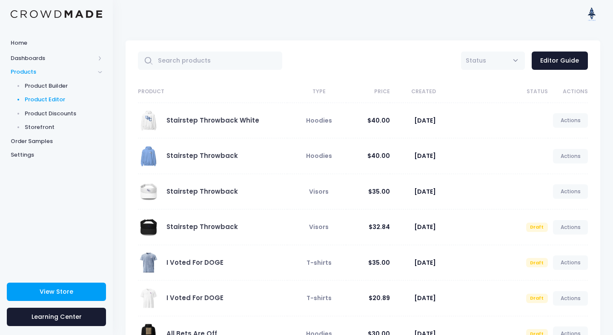
click at [221, 155] on link "Stairstep Throwback" at bounding box center [202, 155] width 72 height 9
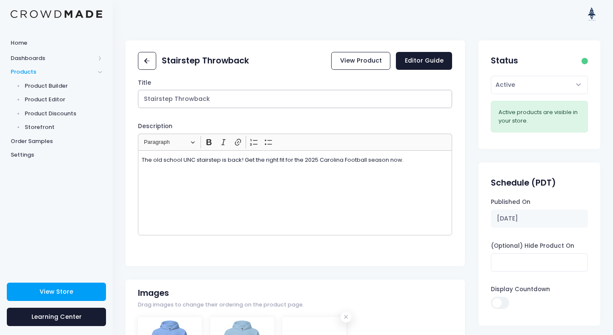
click at [174, 99] on input "Stairstep Throwback" at bounding box center [295, 99] width 314 height 18
click at [204, 99] on input "Stairstep Throwback" at bounding box center [295, 99] width 314 height 18
click at [217, 103] on input "Stairstep Throwback" at bounding box center [295, 99] width 314 height 18
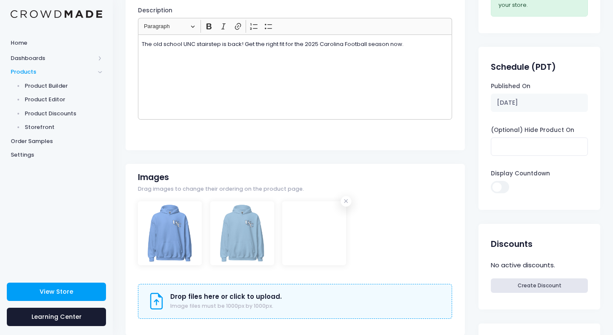
scroll to position [156, 0]
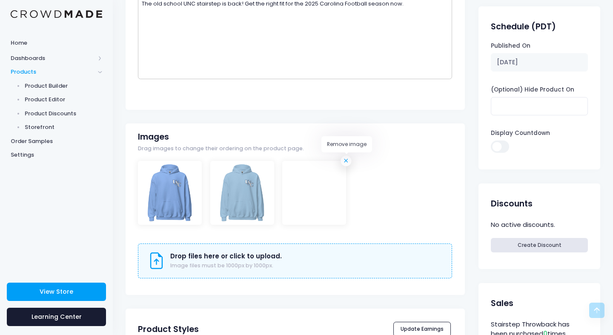
type input "Stairstep Throwback Hoodie"
click at [350, 158] on div "Images Drag images to change their ordering on the product page. Drop files her…" at bounding box center [295, 209] width 339 height 172
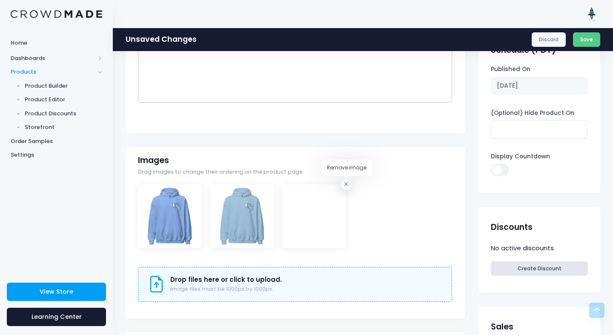
click at [345, 182] on icon at bounding box center [346, 184] width 9 height 9
click at [596, 33] on button "Save" at bounding box center [587, 39] width 28 height 14
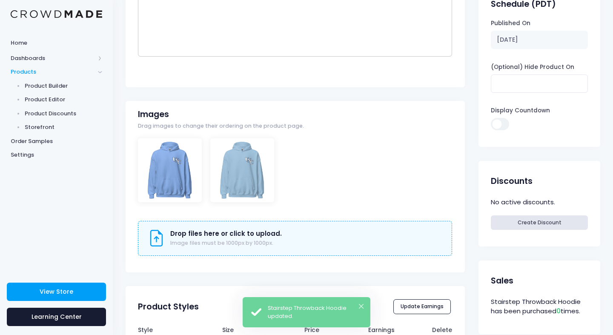
scroll to position [223, 0]
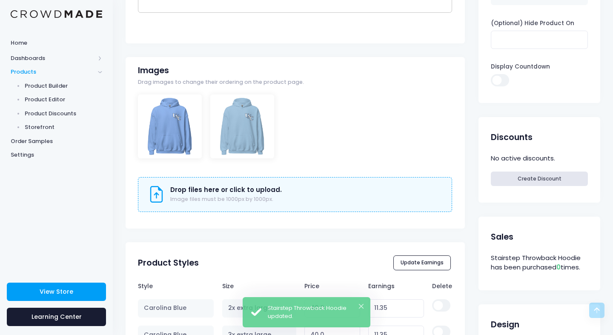
click at [275, 193] on div "Drop files here or click to upload. Image files must be 1000px by 1000px." at bounding box center [295, 194] width 294 height 17
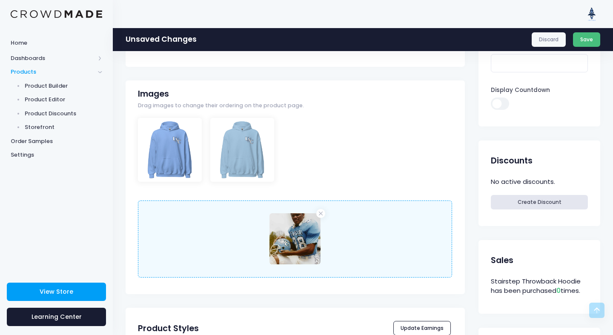
click at [588, 39] on button "Save" at bounding box center [587, 39] width 28 height 14
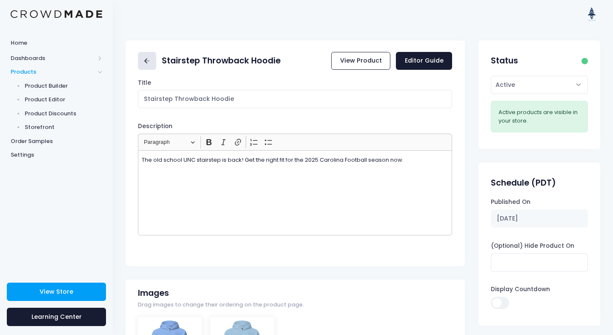
click at [147, 57] on icon at bounding box center [147, 61] width 10 height 10
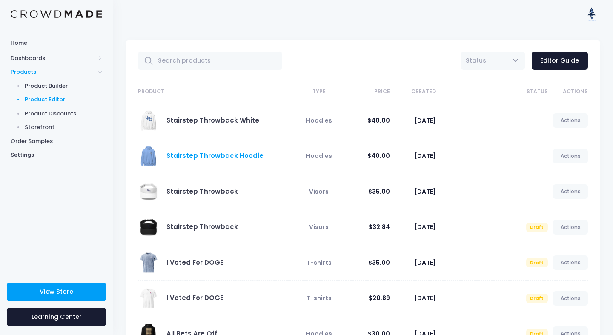
click at [235, 158] on link "Stairstep Throwback Hoodie" at bounding box center [214, 155] width 97 height 9
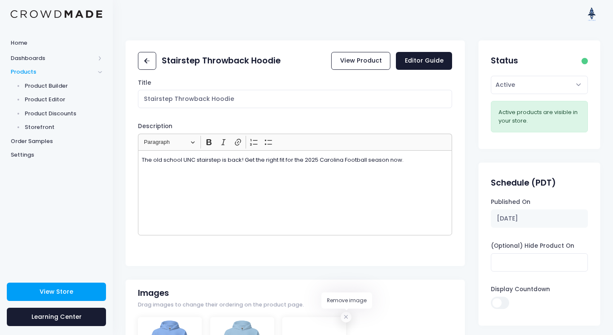
click at [345, 316] on icon at bounding box center [346, 317] width 9 height 9
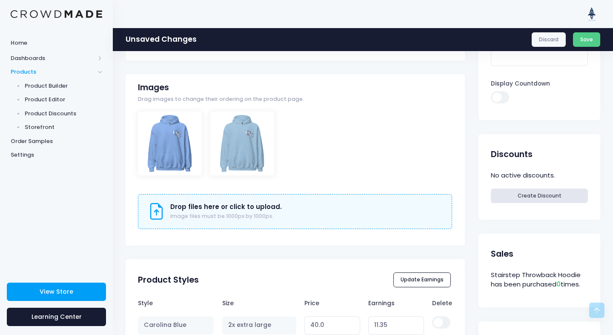
scroll to position [240, 0]
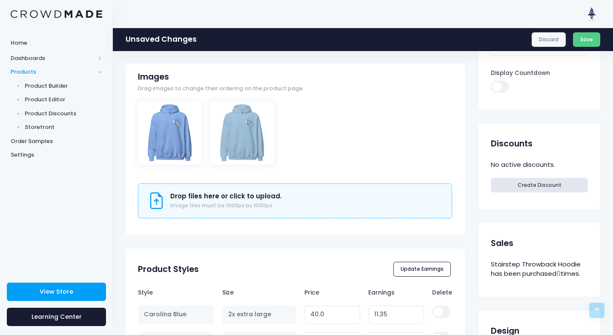
click at [278, 198] on div "Drop files here or click to upload. Image files must be 1000px by 1000px." at bounding box center [295, 200] width 294 height 17
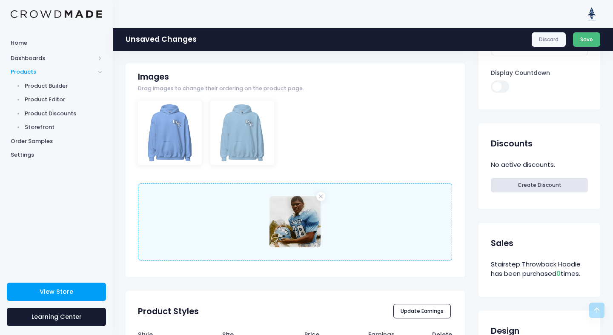
click at [585, 39] on button "Save" at bounding box center [587, 39] width 28 height 14
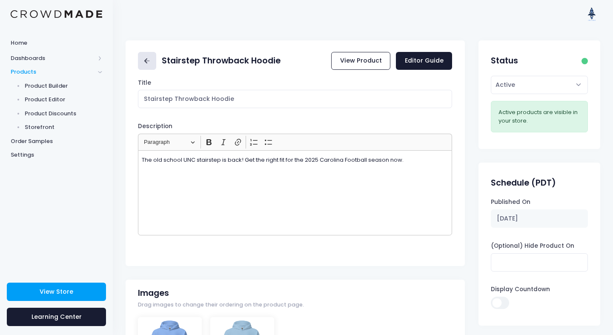
click at [151, 61] on icon at bounding box center [147, 61] width 10 height 10
click at [209, 97] on input "Stairstep Throwback White" at bounding box center [295, 99] width 314 height 18
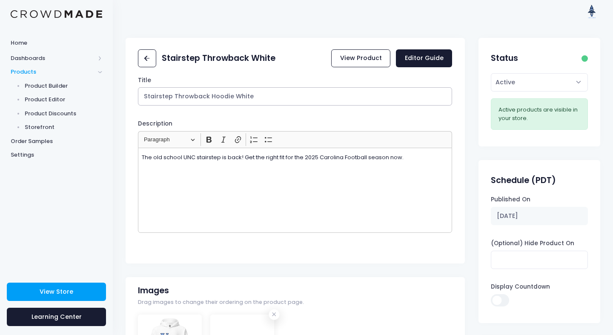
type input "Stairstep Throwback Hoodie White"
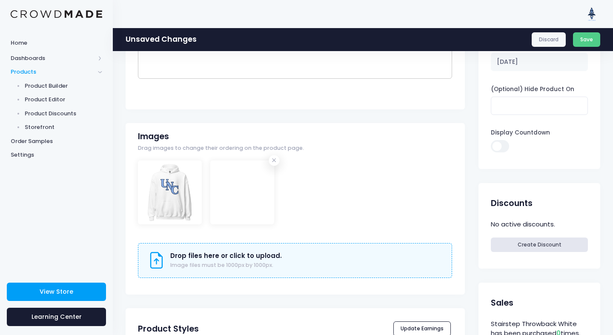
scroll to position [198, 0]
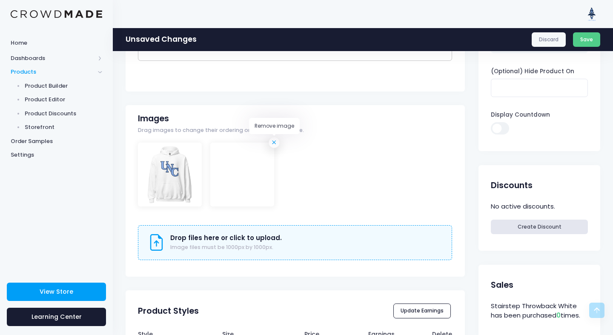
click at [275, 143] on icon at bounding box center [274, 142] width 9 height 9
click at [257, 239] on h3 "Drop files here or click to upload." at bounding box center [226, 238] width 112 height 8
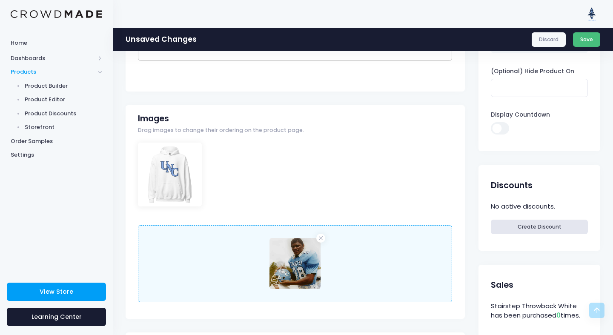
click at [591, 40] on button "Save" at bounding box center [587, 39] width 28 height 14
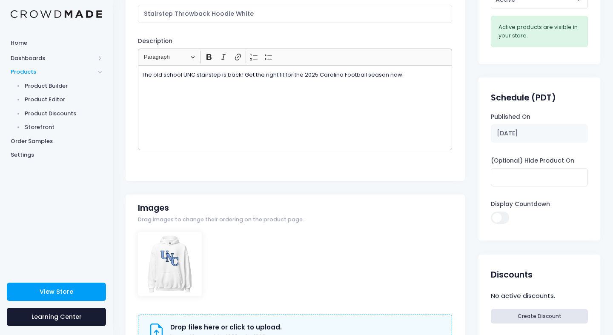
scroll to position [9, 0]
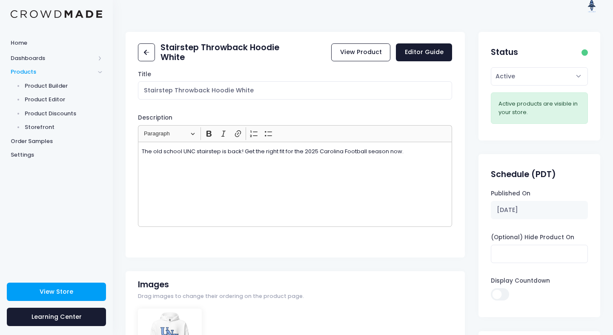
click at [140, 38] on div "Stairstep Throwback Hoodie White View Product Editor Guide" at bounding box center [295, 52] width 339 height 30
click at [145, 48] on icon at bounding box center [147, 53] width 10 height 10
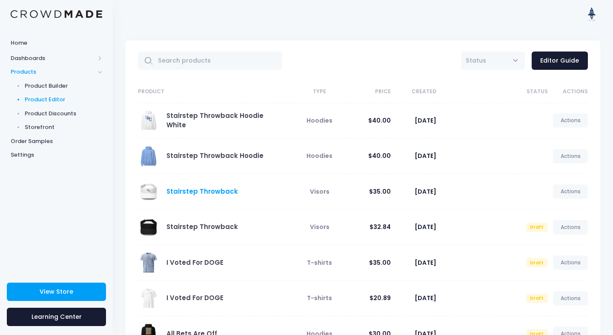
click at [206, 193] on link "Stairstep Throwback" at bounding box center [202, 191] width 72 height 9
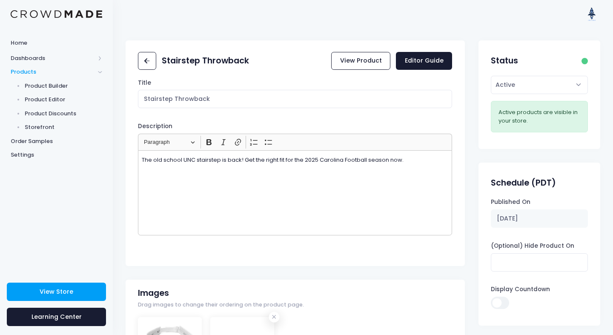
click at [229, 107] on input "Stairstep Throwback" at bounding box center [295, 99] width 314 height 18
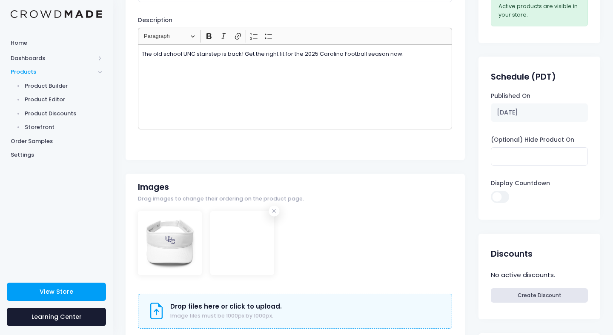
scroll to position [149, 0]
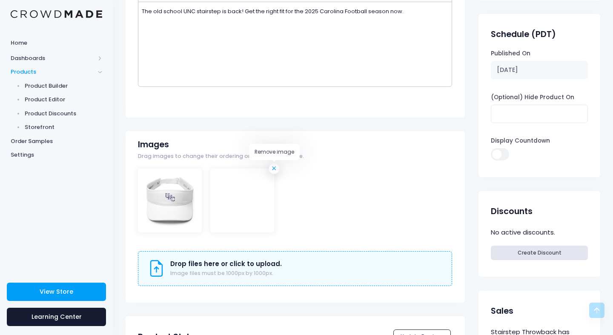
type input "Stairstep Throwback Visor"
click at [275, 171] on div "Images Drag images to change their ordering on the product page. Drop files her…" at bounding box center [295, 217] width 339 height 172
click at [275, 166] on div "Images Drag images to change their ordering on the product page." at bounding box center [221, 153] width 166 height 26
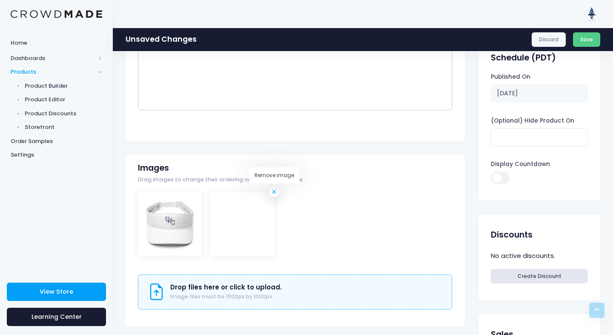
click at [274, 190] on icon at bounding box center [274, 192] width 9 height 9
click at [259, 294] on span "Image files must be 1000px by 1000px." at bounding box center [221, 296] width 103 height 7
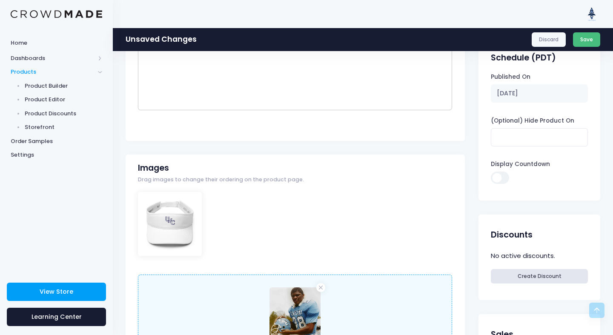
click at [591, 40] on button "Save" at bounding box center [587, 39] width 28 height 14
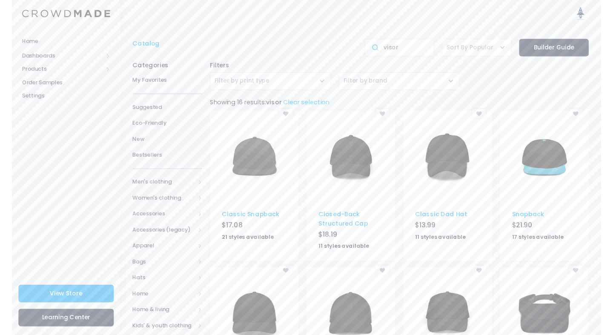
scroll to position [135, 0]
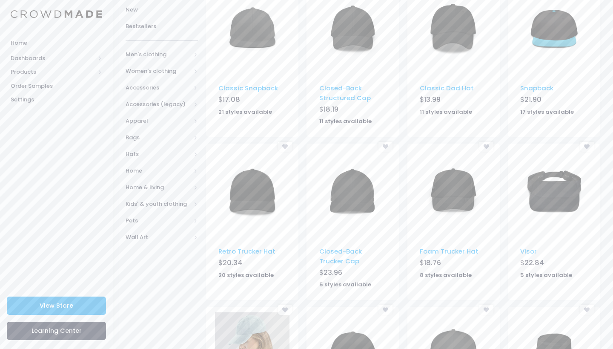
click at [62, 311] on link "View Store" at bounding box center [56, 305] width 99 height 18
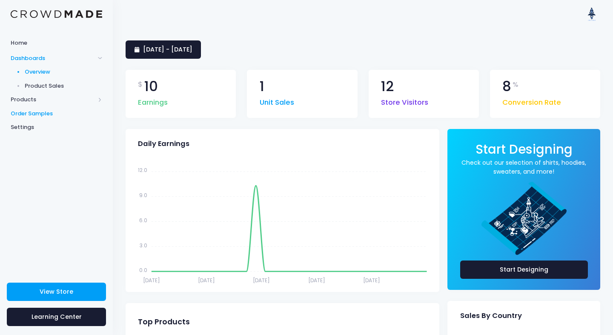
click at [35, 114] on span "Order Samples" at bounding box center [57, 113] width 92 height 9
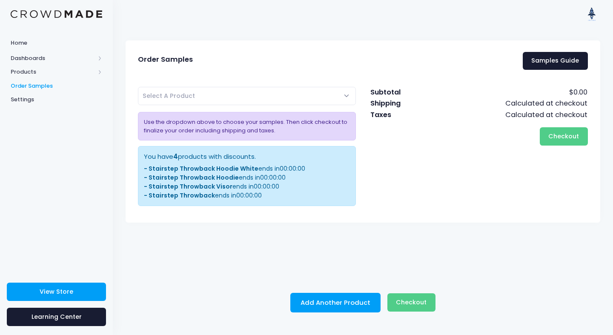
click at [202, 97] on span "Select A Product" at bounding box center [247, 96] width 218 height 18
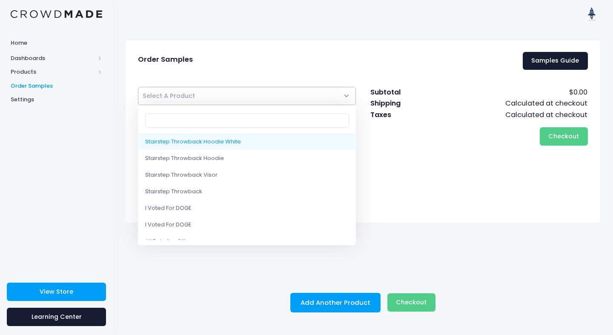
select select "10209869037842"
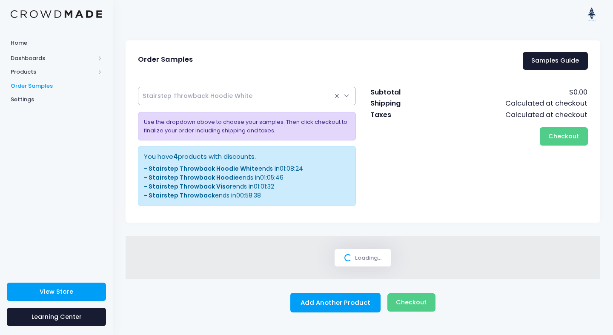
select select
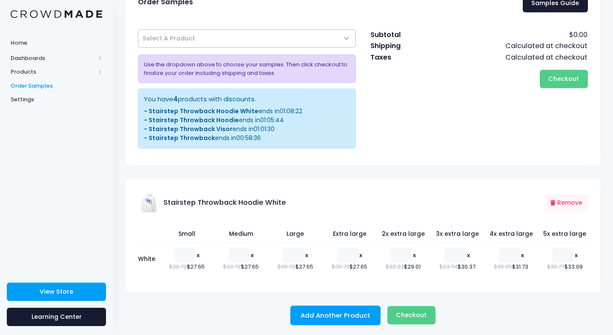
scroll to position [57, 0]
click at [233, 252] on input "0" at bounding box center [238, 255] width 21 height 15
type input "1"
click at [233, 251] on input "1" at bounding box center [238, 255] width 21 height 15
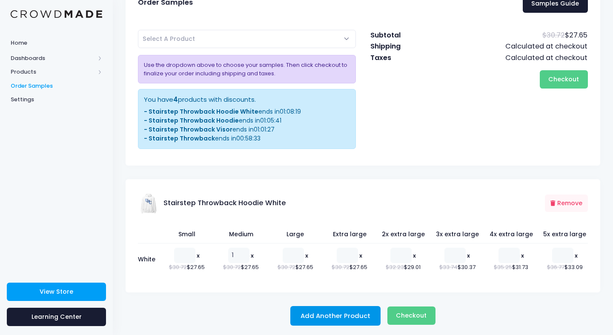
click at [349, 313] on button "Add Another Product" at bounding box center [335, 316] width 90 height 20
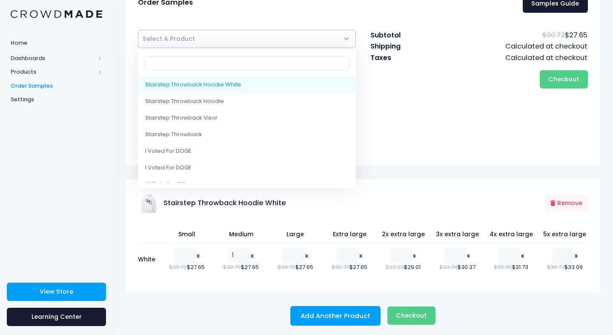
click at [203, 67] on input "Search" at bounding box center [247, 63] width 204 height 14
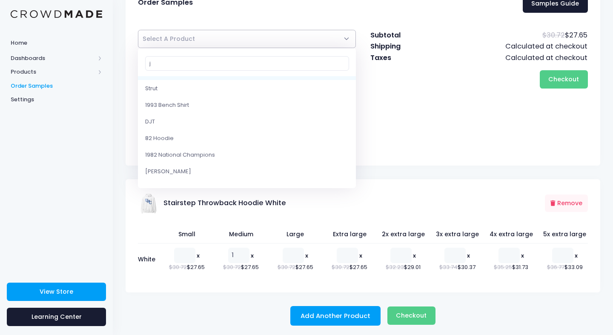
scroll to position [0, 0]
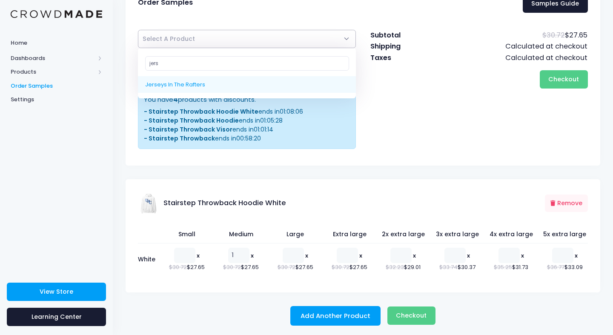
type input "jers"
select select "8910210728210"
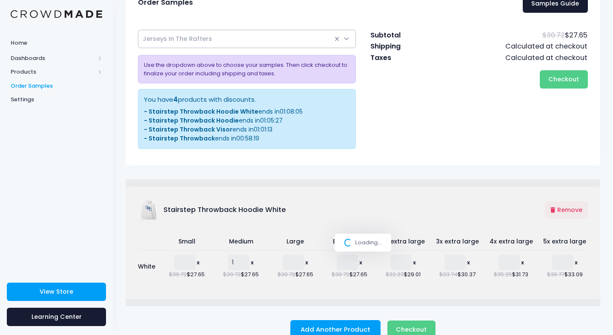
select select
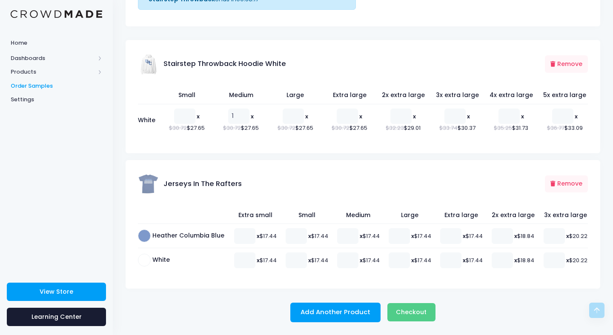
scroll to position [208, 0]
type input "1"
click at [358, 228] on input "1" at bounding box center [347, 235] width 21 height 15
click at [412, 311] on span "Checkout" at bounding box center [411, 312] width 31 height 9
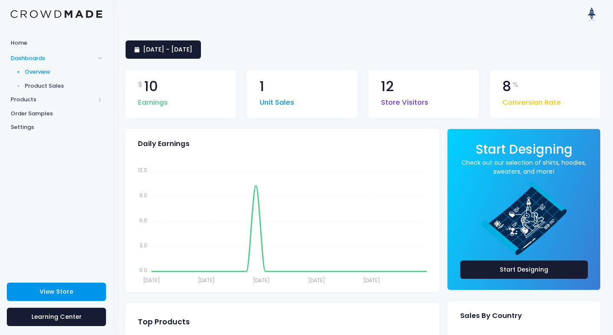
click at [56, 285] on link "View Store" at bounding box center [56, 292] width 99 height 18
click at [33, 99] on span "Products" at bounding box center [53, 99] width 84 height 9
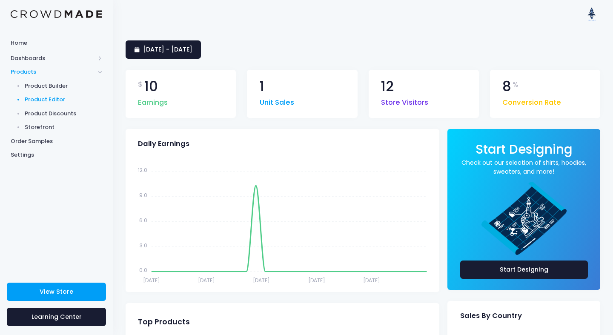
click at [36, 98] on span "Product Editor" at bounding box center [64, 99] width 78 height 9
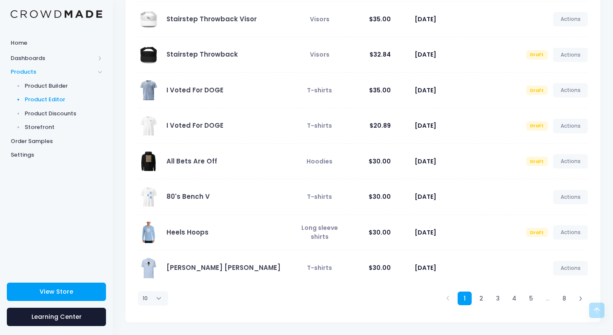
scroll to position [172, 0]
select select "100"
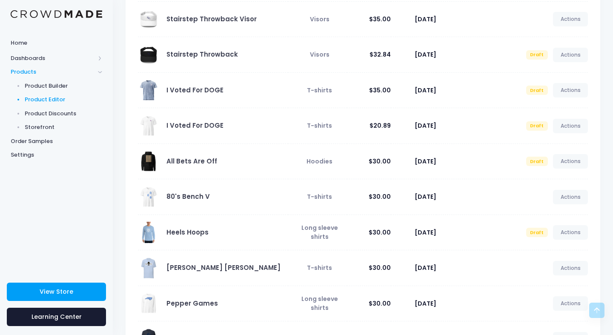
scroll to position [261, 0]
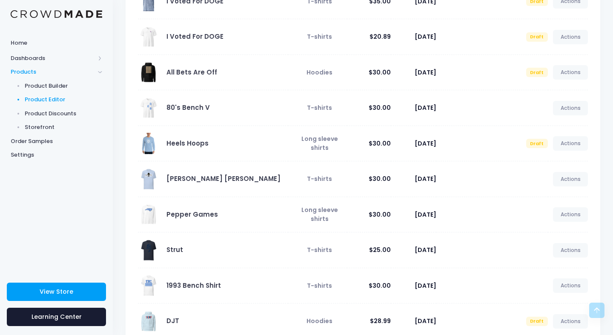
click at [562, 100] on td "Actions Edit View Unpublish" at bounding box center [568, 108] width 40 height 36
click at [565, 105] on link "Actions" at bounding box center [570, 108] width 35 height 14
click at [549, 127] on link "Edit" at bounding box center [561, 127] width 45 height 15
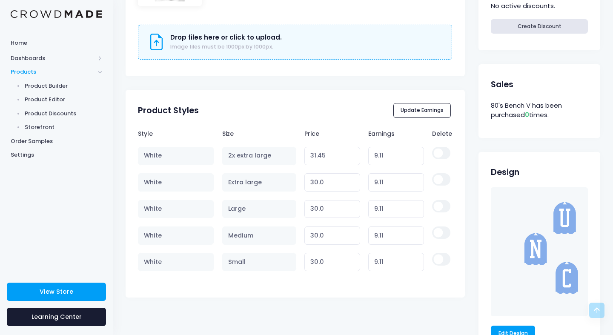
scroll to position [456, 0]
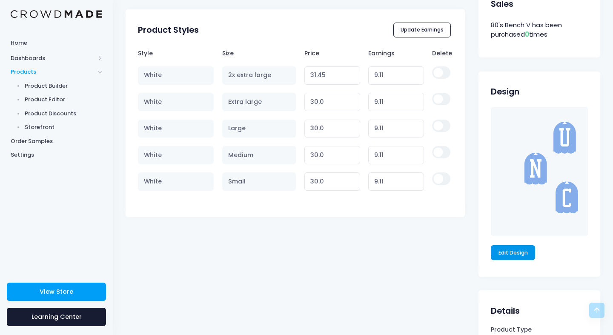
click at [520, 249] on link "Edit Design" at bounding box center [513, 252] width 44 height 14
click at [29, 129] on span "Storefront" at bounding box center [64, 127] width 78 height 9
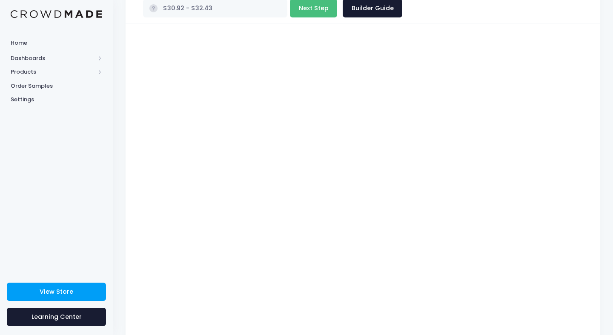
scroll to position [70, 0]
type input "$35.30 - $36.81"
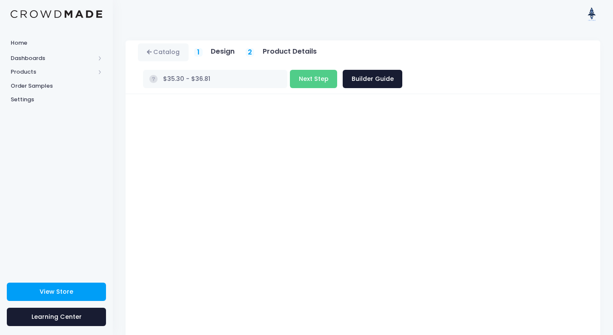
scroll to position [0, 0]
click at [337, 70] on button "Next Step" at bounding box center [313, 79] width 47 height 18
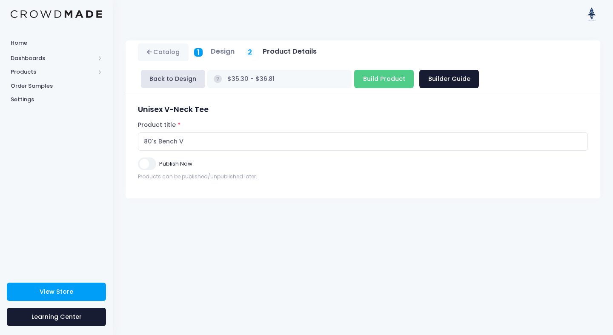
click at [144, 166] on input "Publish Now" at bounding box center [147, 164] width 18 height 12
checkbox input "true"
click at [372, 77] on input "Build Product" at bounding box center [384, 79] width 60 height 18
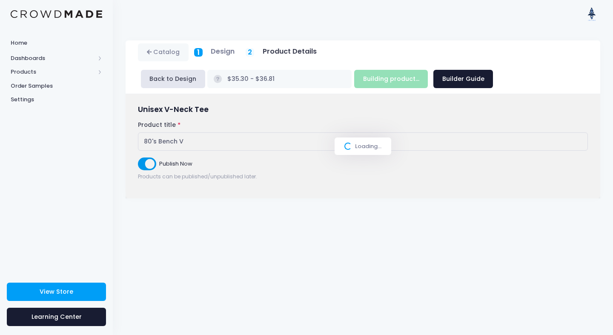
type input "Build Product"
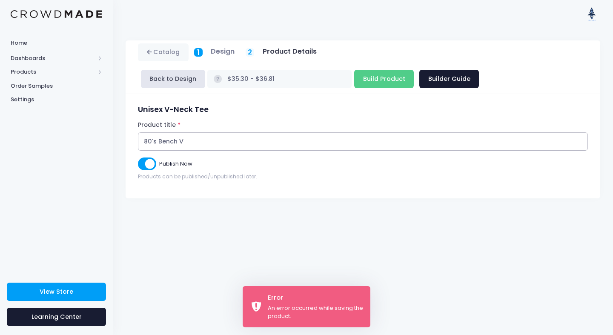
click at [203, 141] on input "80's Bench V" at bounding box center [363, 141] width 450 height 18
click at [17, 68] on span "Products" at bounding box center [53, 72] width 84 height 9
click at [56, 84] on span "Product Builder" at bounding box center [64, 86] width 78 height 9
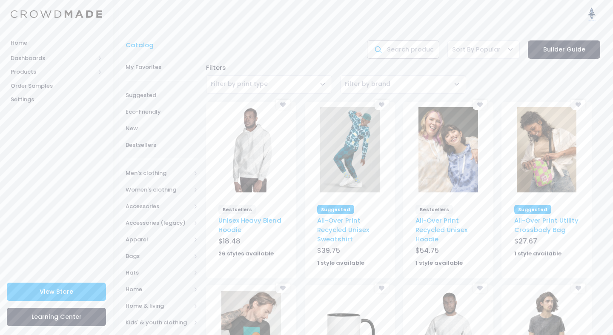
click at [395, 47] on input "text" at bounding box center [403, 49] width 72 height 18
type input "v neck'"
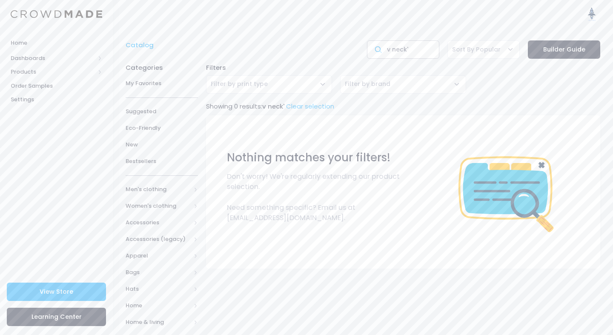
click at [409, 50] on input "v neck'" at bounding box center [403, 49] width 72 height 18
type input "v neck"
click at [161, 186] on span "Men's clothing" at bounding box center [158, 189] width 65 height 9
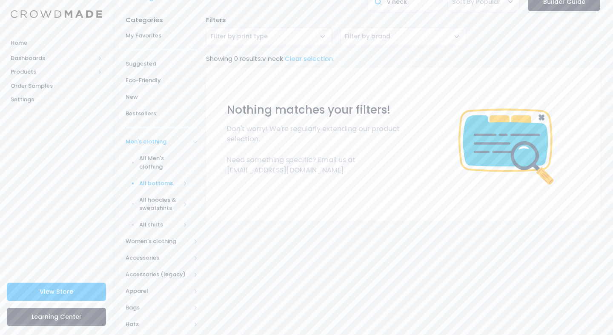
scroll to position [52, 0]
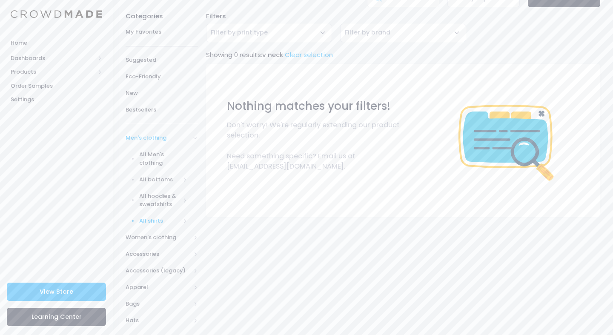
click at [155, 222] on span "All shirts" at bounding box center [159, 221] width 41 height 9
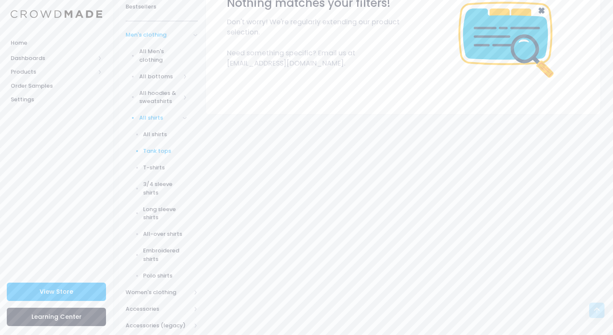
scroll to position [155, 0]
click at [155, 163] on span "T-shirts" at bounding box center [165, 167] width 44 height 9
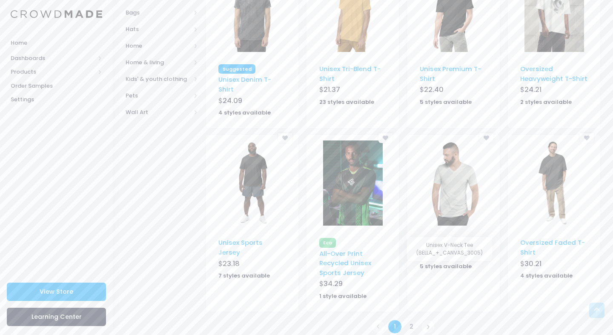
scroll to position [500, 0]
click at [412, 320] on link "2" at bounding box center [411, 327] width 14 height 14
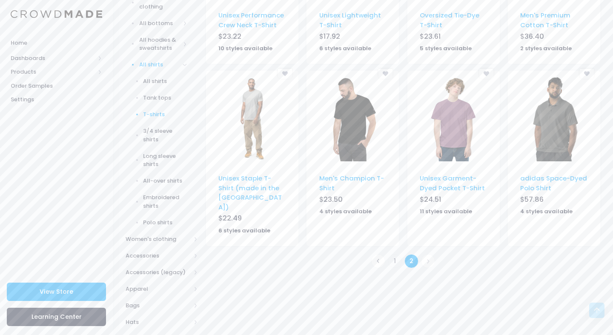
scroll to position [227, 0]
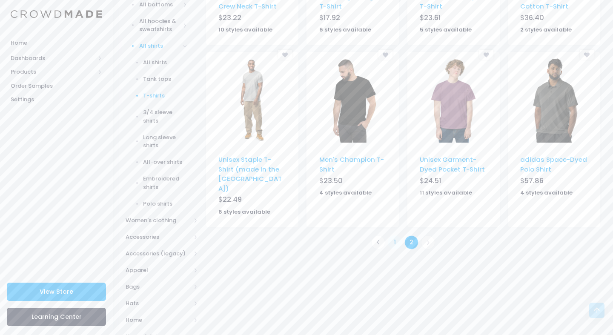
click at [395, 235] on link "1" at bounding box center [395, 242] width 14 height 14
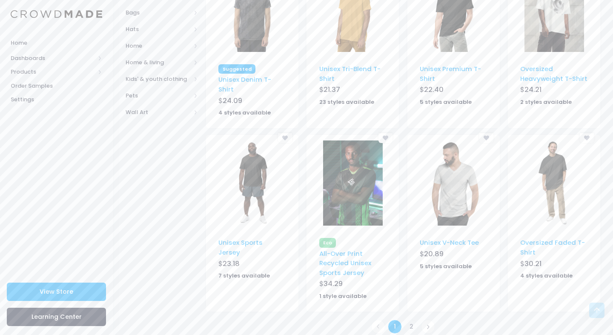
scroll to position [500, 0]
click at [452, 170] on img at bounding box center [454, 183] width 60 height 85
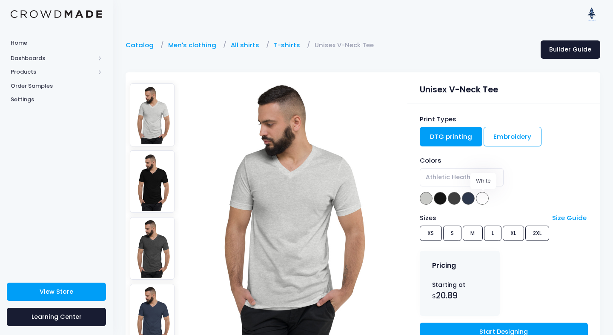
click at [481, 196] on span at bounding box center [482, 198] width 13 height 13
select select "White"
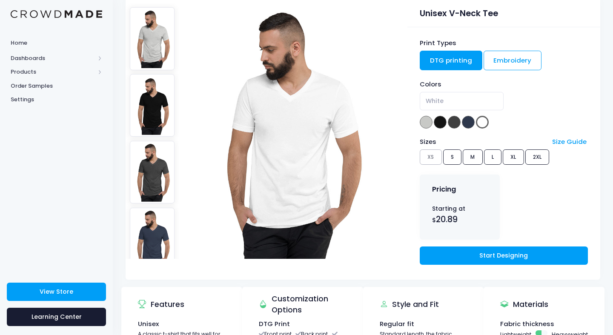
scroll to position [84, 0]
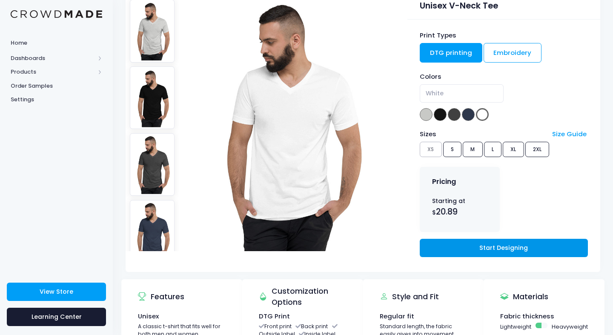
click at [469, 247] on link "Start Designing" at bounding box center [504, 248] width 168 height 18
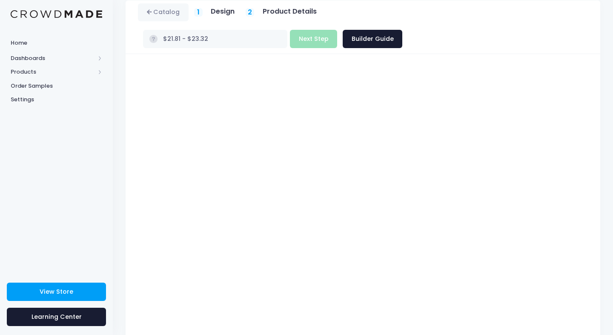
scroll to position [41, 0]
type input "$26.19 - $27.70"
click at [337, 29] on button "Next Step" at bounding box center [313, 38] width 47 height 18
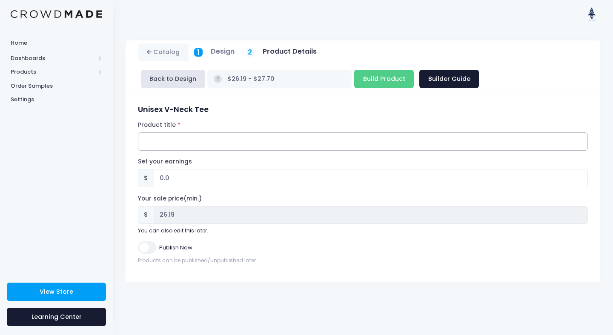
click at [218, 144] on input "Product title" at bounding box center [363, 141] width 450 height 18
paste input "80's Bench V"
type input "80's Bench V"
click at [163, 177] on input "0.0" at bounding box center [371, 178] width 434 height 18
type input "13.0"
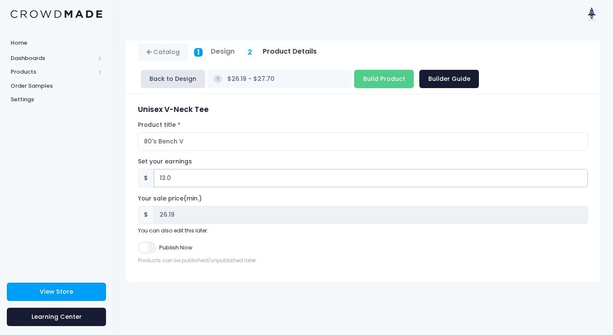
type input "$39.19 - $40.70"
type input "39.19"
click at [187, 179] on input "13.0" at bounding box center [371, 178] width 434 height 18
type input "13.8"
type input "$39.99 - $41.50"
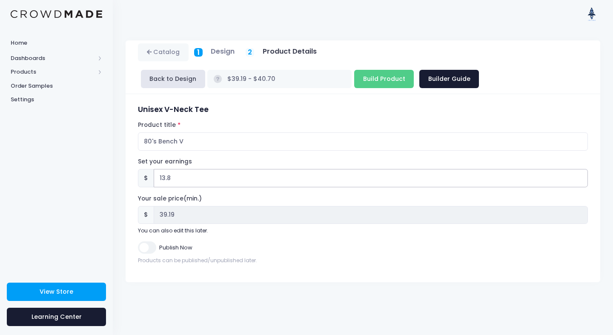
type input "39.99"
type input "13.81"
type input "$40.00 - $41.51"
type input "40.00"
type input "13.81"
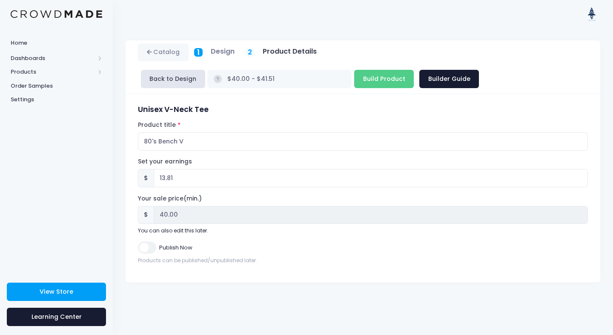
click at [149, 244] on input "Publish Now" at bounding box center [147, 247] width 18 height 12
checkbox input "true"
click at [162, 178] on input "13.81" at bounding box center [371, 178] width 434 height 18
type input "3.81"
type input "$30.00 - $31.51"
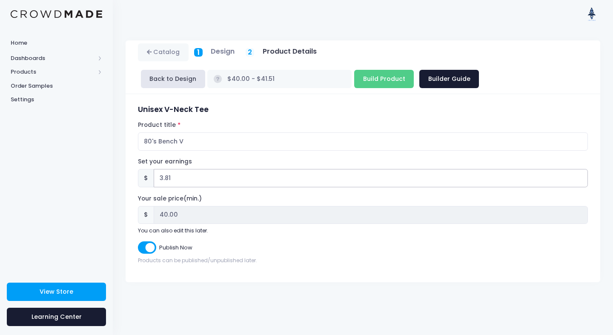
type input "30.00"
type input "3.81"
click at [203, 237] on form "Unisex V-Neck Tee Product title 80's Bench V Set your earnings $ 3.81 Earnings …" at bounding box center [363, 184] width 450 height 159
click at [375, 81] on input "Build Product" at bounding box center [384, 79] width 60 height 18
type input "Building product..."
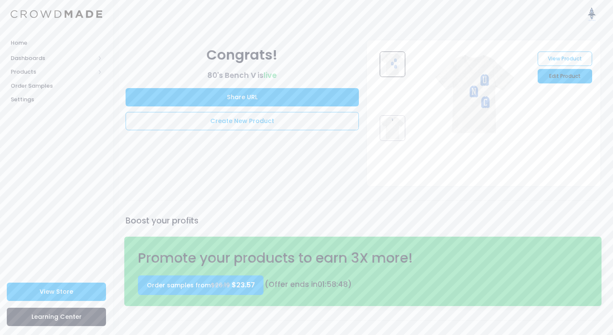
click at [565, 74] on link "Edit Product" at bounding box center [565, 76] width 54 height 14
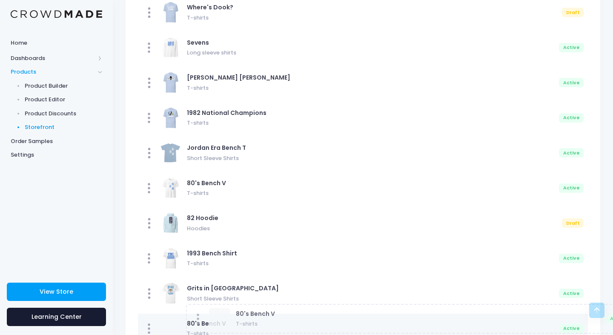
scroll to position [343, 0]
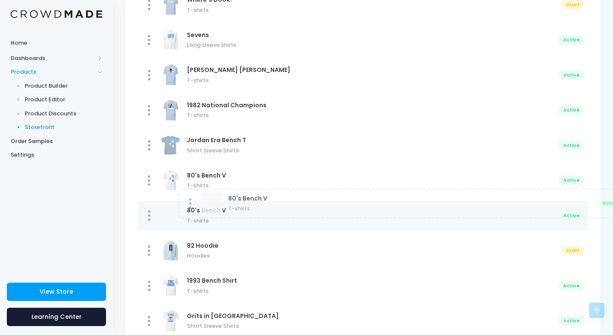
drag, startPoint x: 150, startPoint y: 282, endPoint x: 190, endPoint y: 206, distance: 86.3
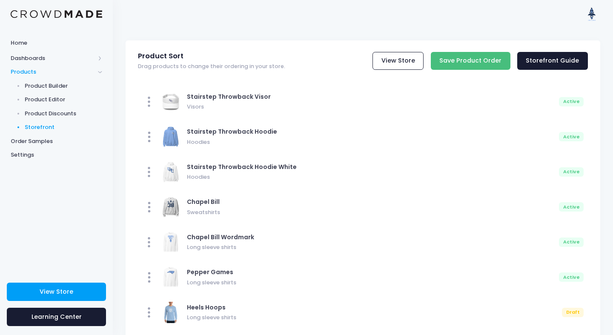
scroll to position [0, 0]
click at [487, 63] on input "Save Product Order" at bounding box center [471, 61] width 80 height 18
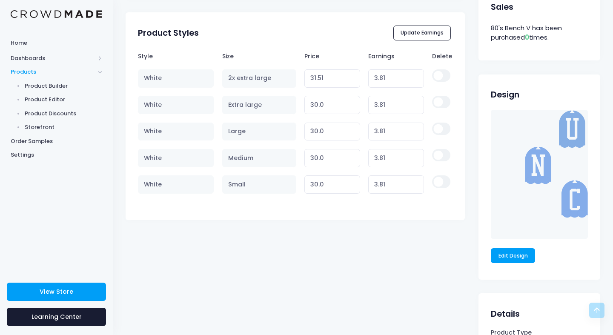
scroll to position [459, 0]
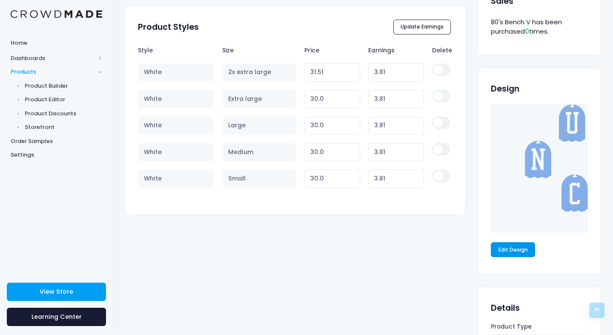
click at [513, 249] on link "Edit Design" at bounding box center [513, 249] width 44 height 14
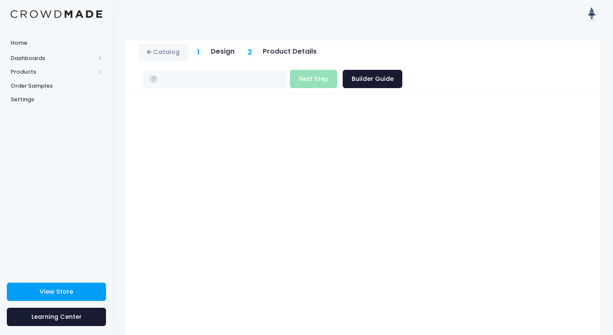
type input "$30.00 - $31.51"
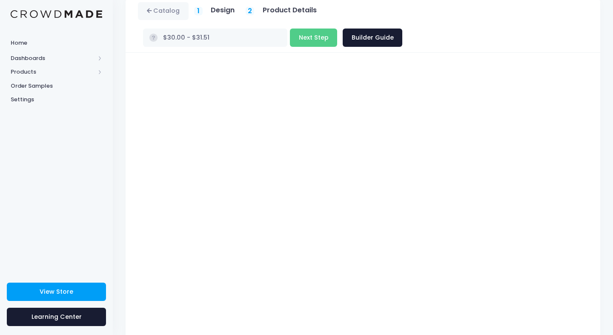
scroll to position [8, 0]
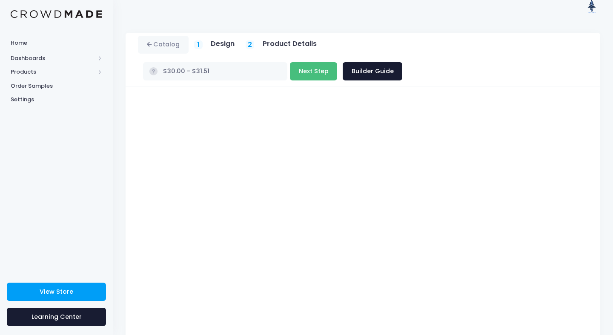
click at [337, 62] on button "Next Step" at bounding box center [313, 71] width 47 height 18
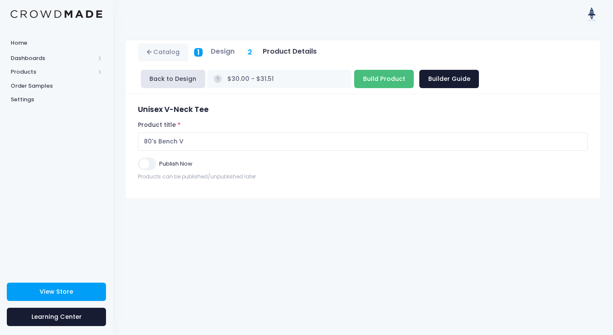
click at [371, 77] on input "Build Product" at bounding box center [384, 79] width 60 height 18
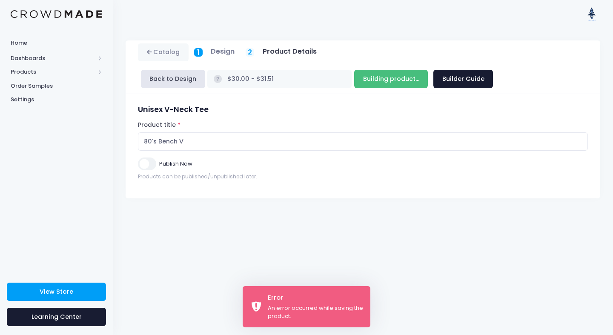
type input "Build Product"
click at [140, 163] on input "Publish Now" at bounding box center [147, 164] width 18 height 12
checkbox input "true"
click at [381, 77] on input "Build Product" at bounding box center [384, 79] width 60 height 18
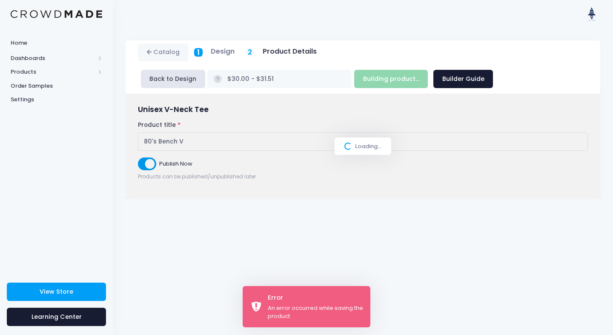
type input "Building product..."
